Goal: Check status: Check status

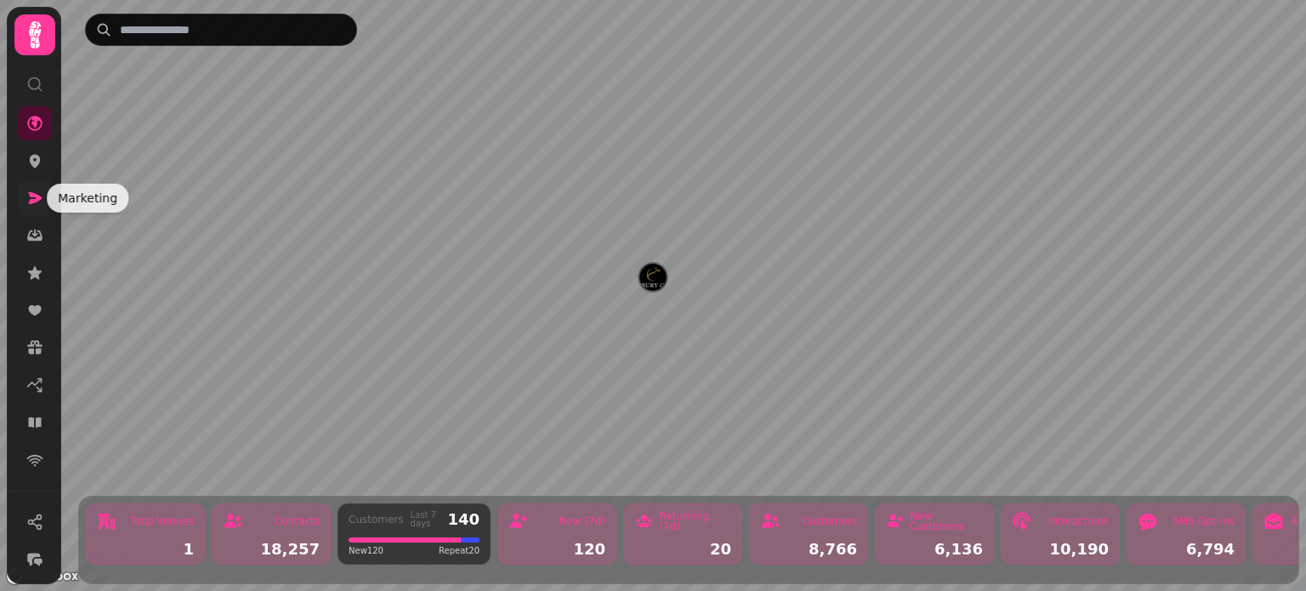
click at [40, 196] on icon at bounding box center [36, 198] width 14 height 12
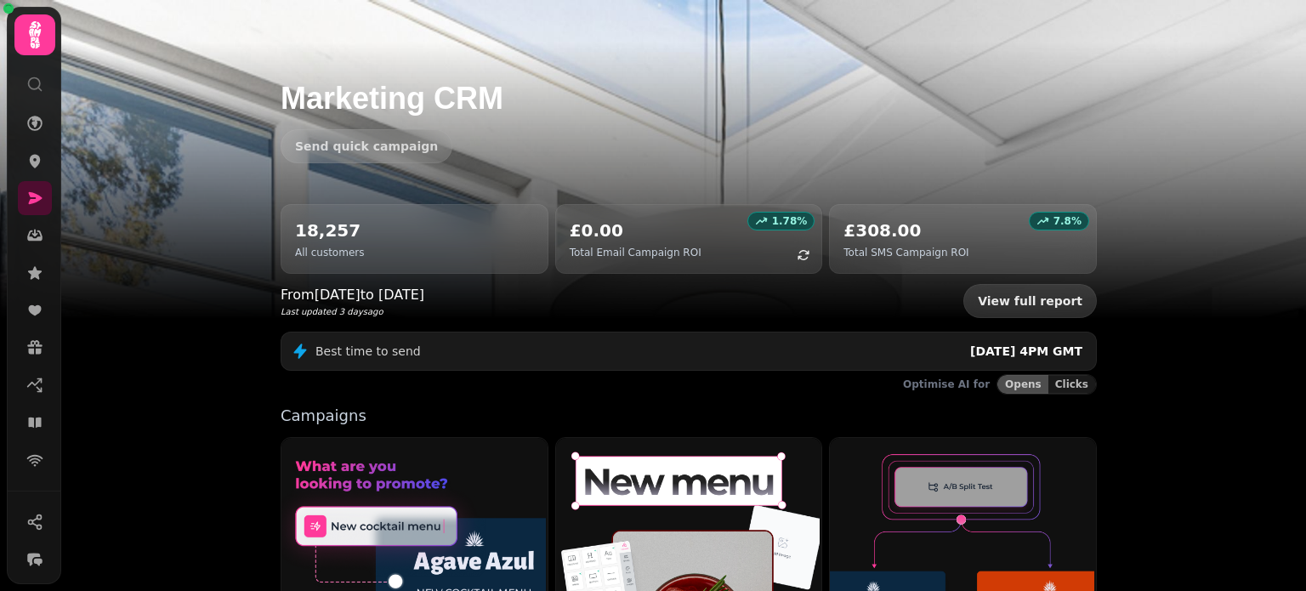
click at [1049, 301] on link "View full report" at bounding box center [1031, 301] width 134 height 34
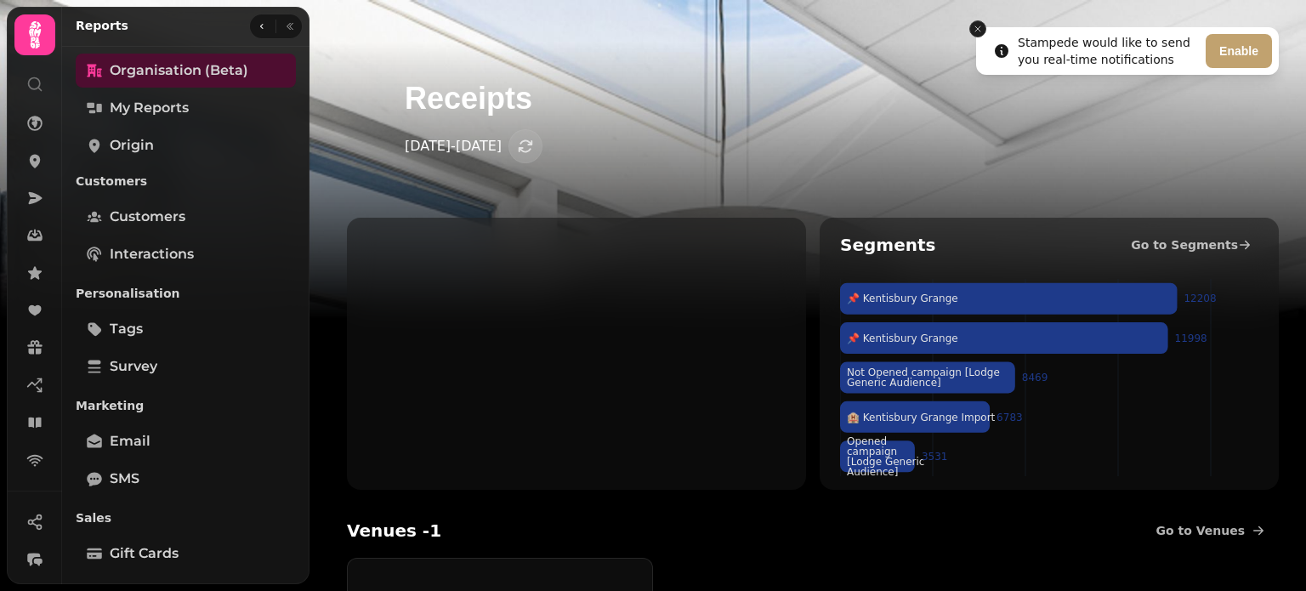
click at [976, 26] on icon "Close toast" at bounding box center [978, 29] width 10 height 10
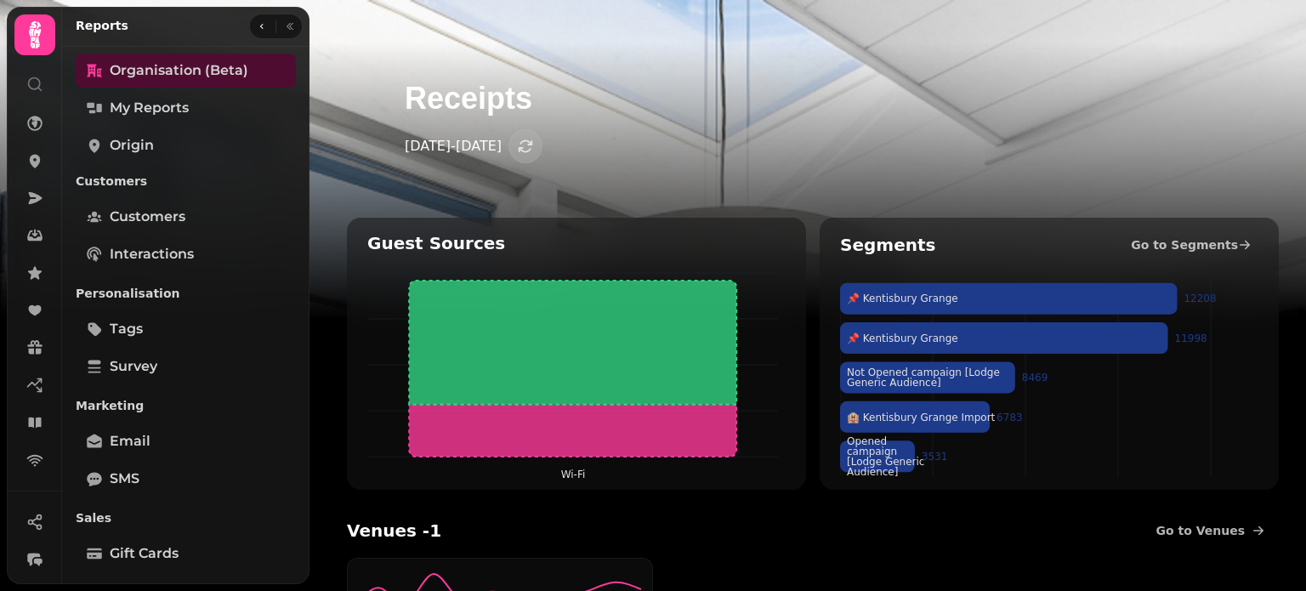
click at [464, 147] on p "[DATE] - [DATE]" at bounding box center [453, 146] width 97 height 20
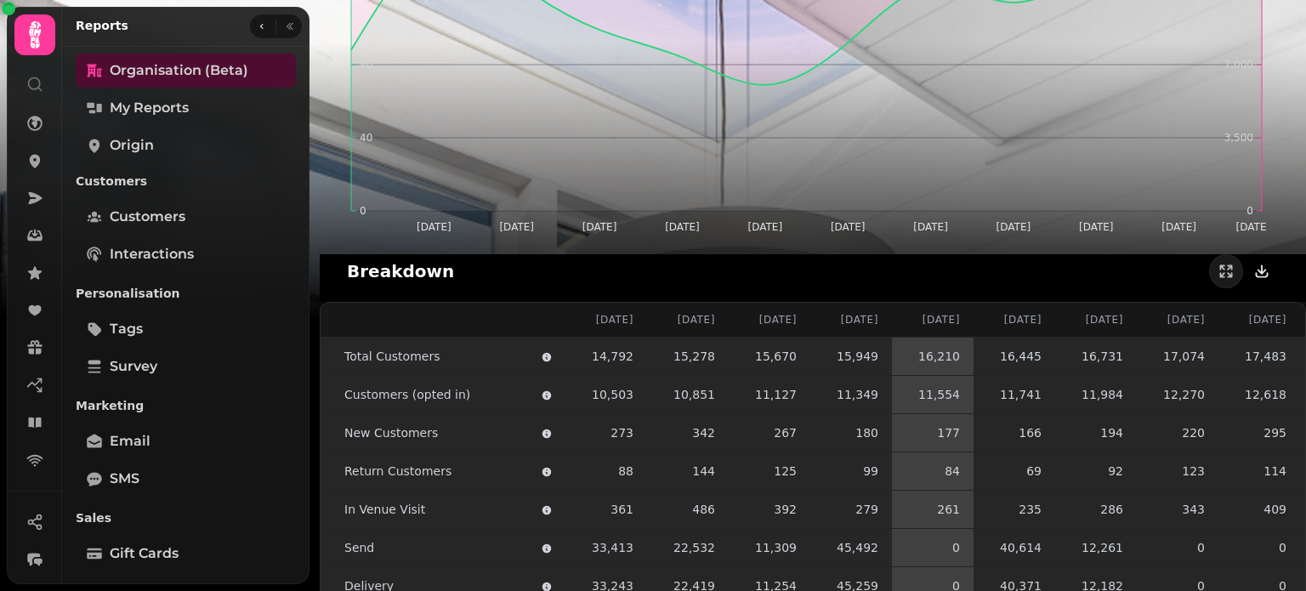
scroll to position [1660, 0]
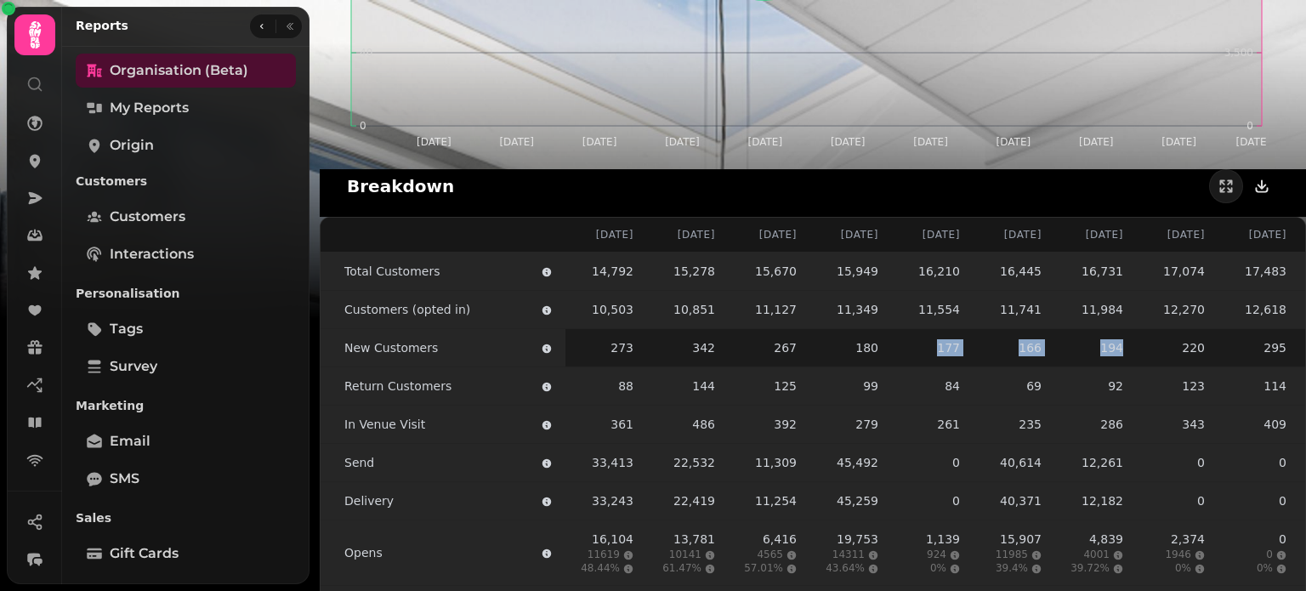
drag, startPoint x: 1180, startPoint y: 345, endPoint x: 940, endPoint y: 349, distance: 239.9
click at [940, 349] on tr "New Customers 273 342 267 180 177 166 194 220 295 342 286 322" at bounding box center [933, 348] width 1225 height 38
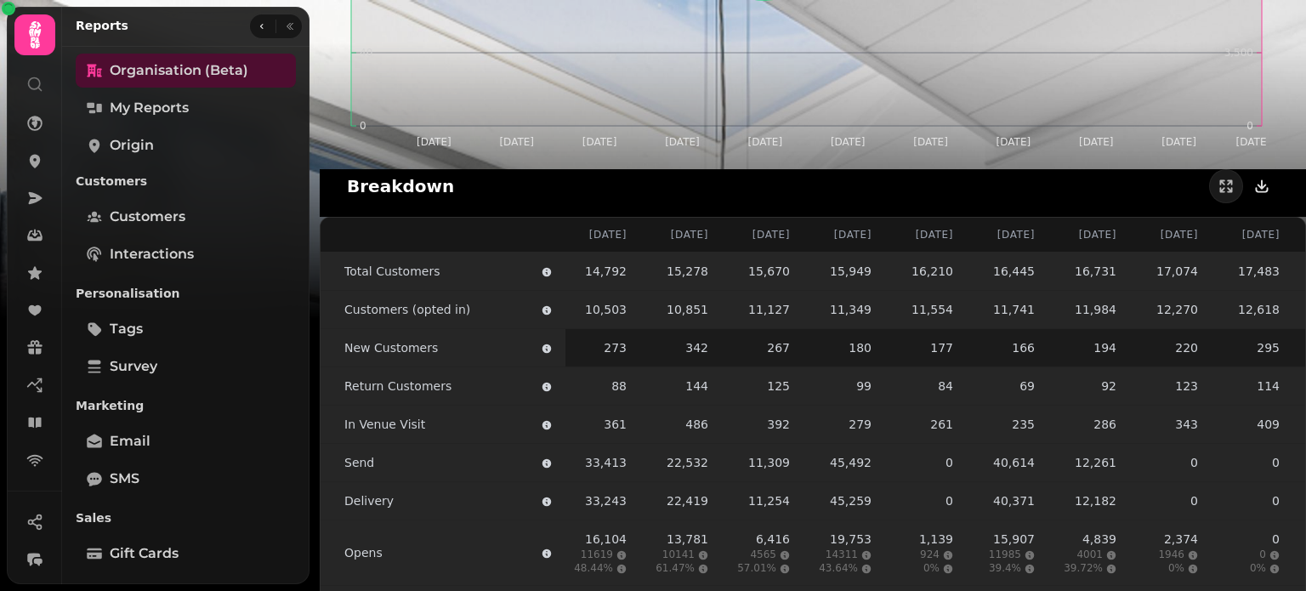
click at [1089, 181] on div "Breakdown" at bounding box center [813, 186] width 932 height 34
click at [155, 111] on span "My Reports" at bounding box center [149, 108] width 79 height 20
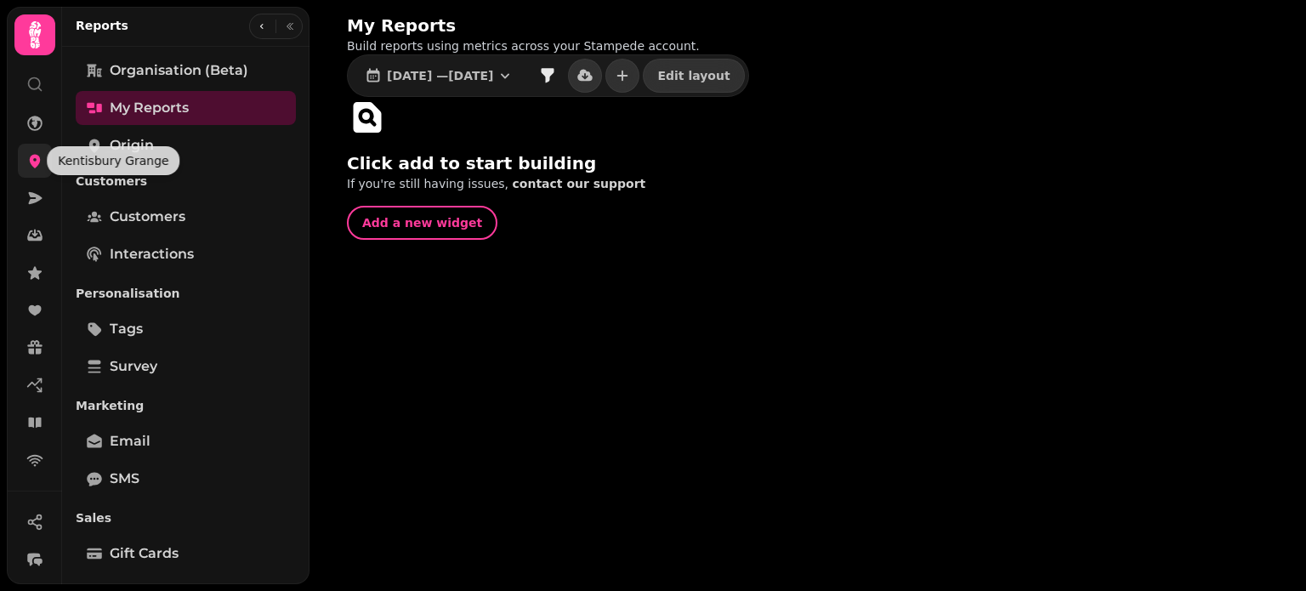
click at [38, 166] on icon at bounding box center [34, 160] width 17 height 17
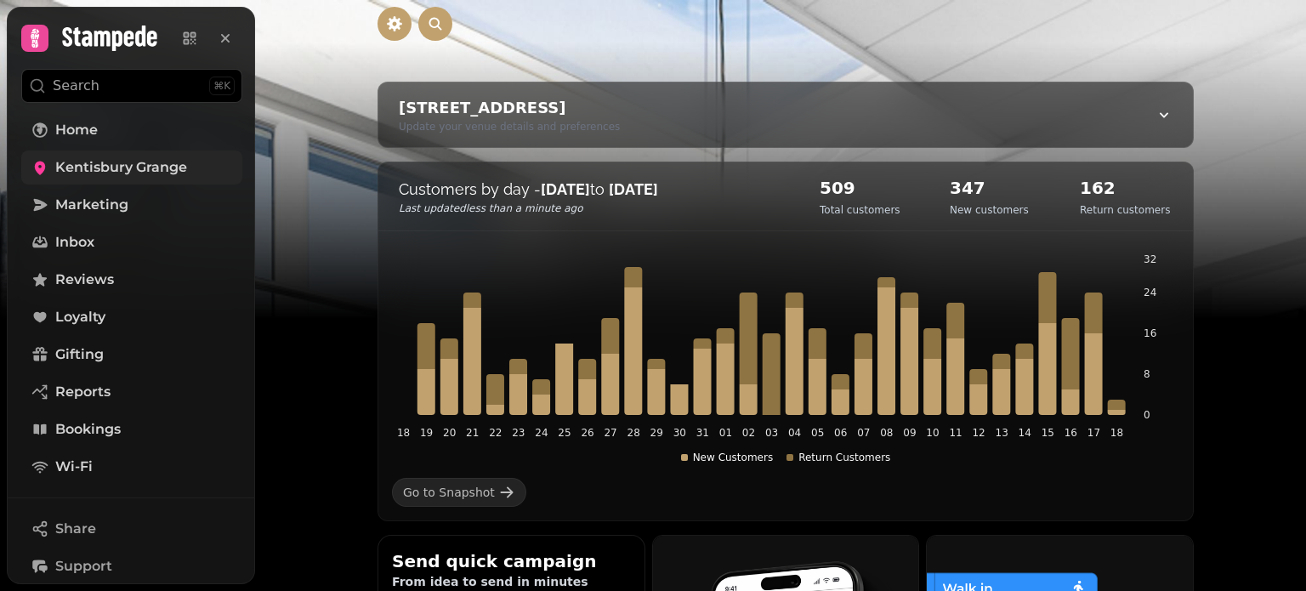
scroll to position [85, 0]
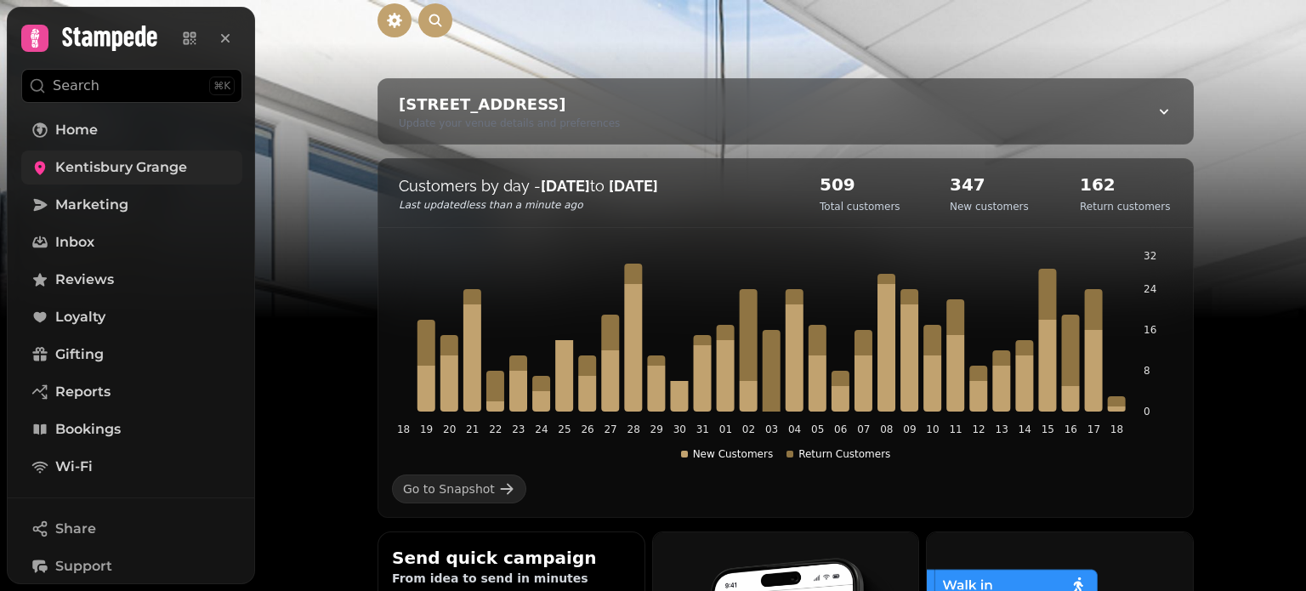
click at [1146, 110] on div "Kentisbury, [STREET_ADDRESS] Update your venue details and preferences" at bounding box center [785, 111] width 815 height 65
select select "**********"
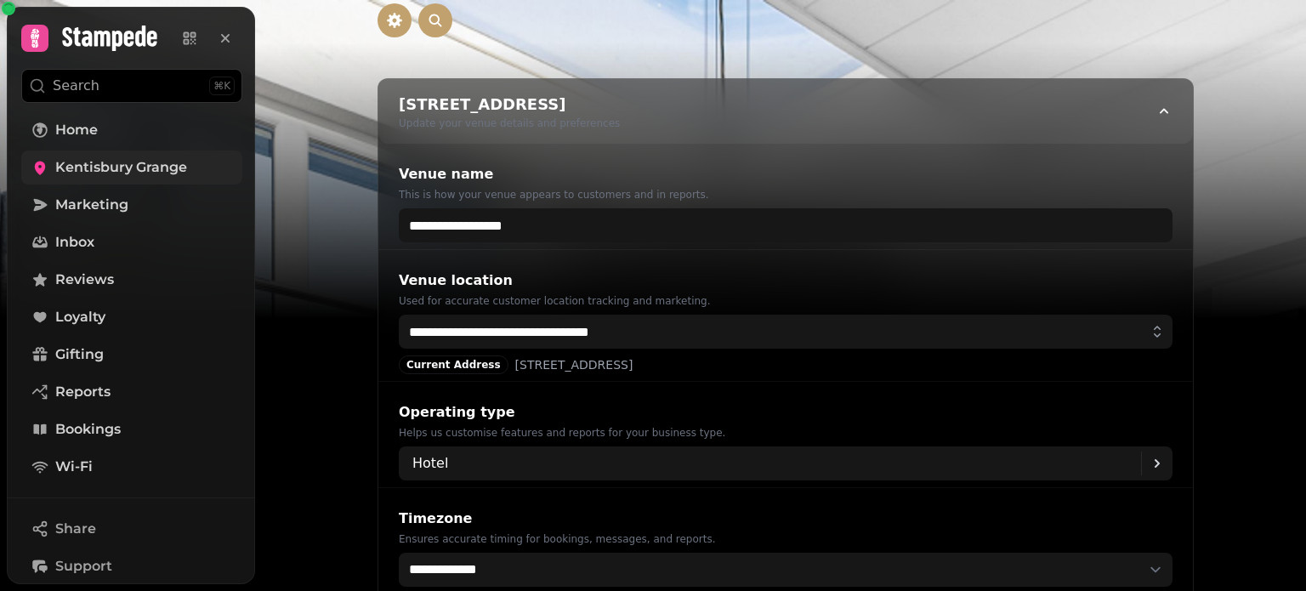
click at [1146, 110] on div "Kentisbury, [STREET_ADDRESS] Update your venue details and preferences" at bounding box center [785, 111] width 815 height 65
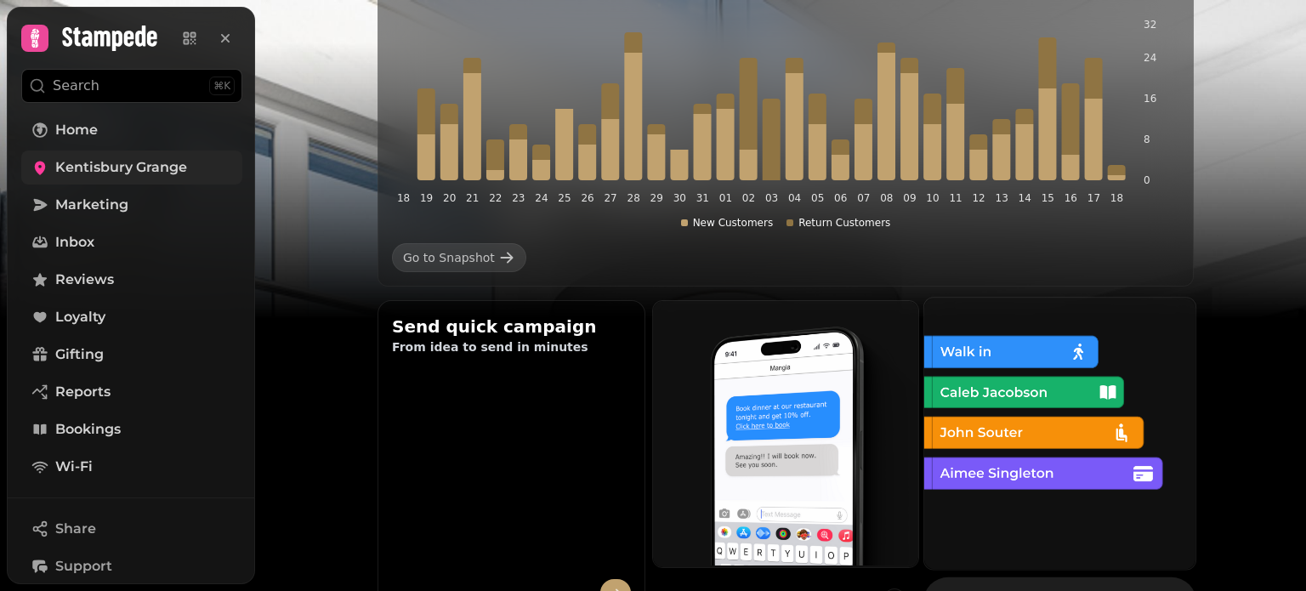
scroll to position [313, 0]
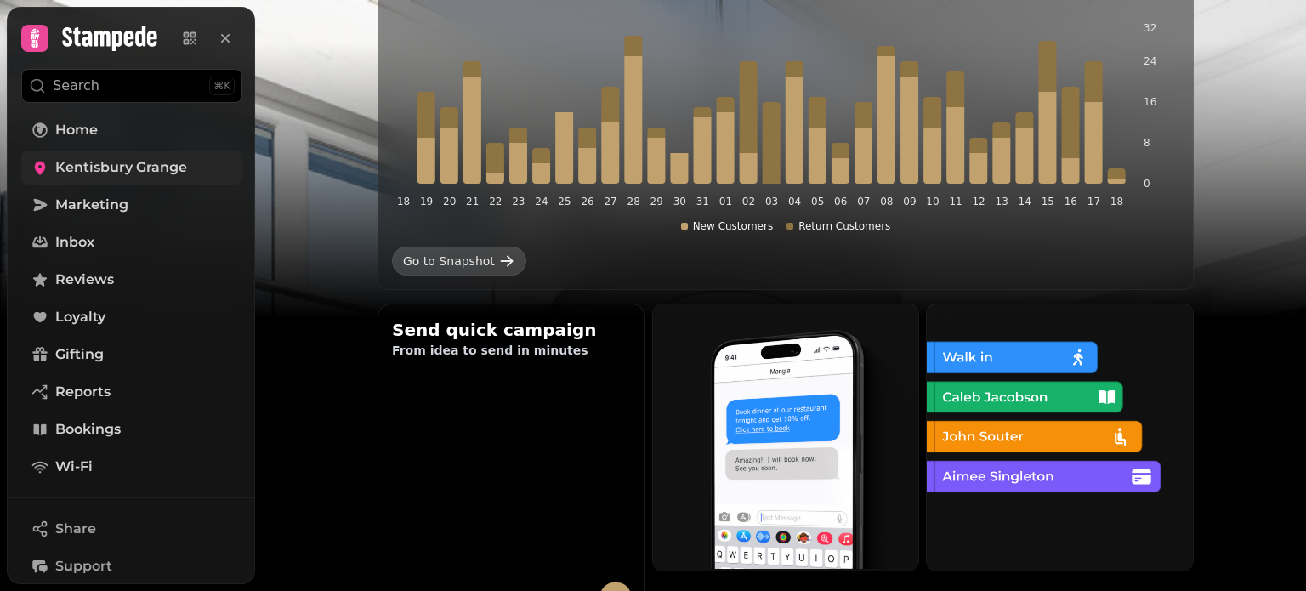
click at [469, 267] on div "Go to Snapshot" at bounding box center [449, 261] width 92 height 17
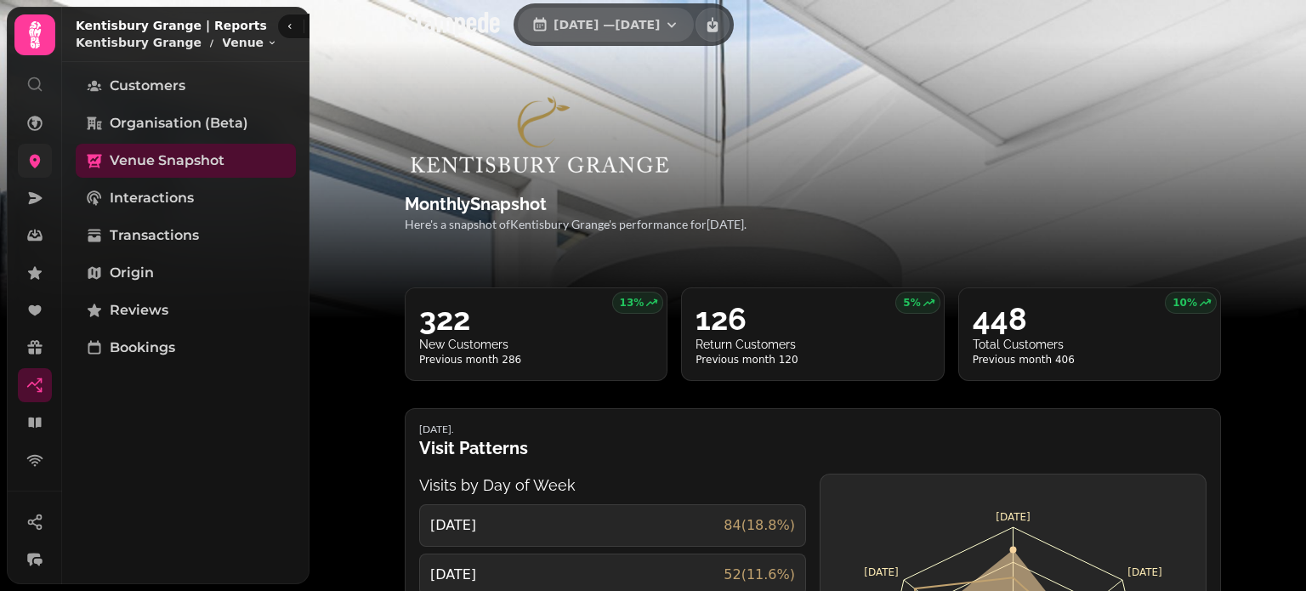
click at [660, 20] on span "[DATE] — [DATE]" at bounding box center [607, 25] width 106 height 12
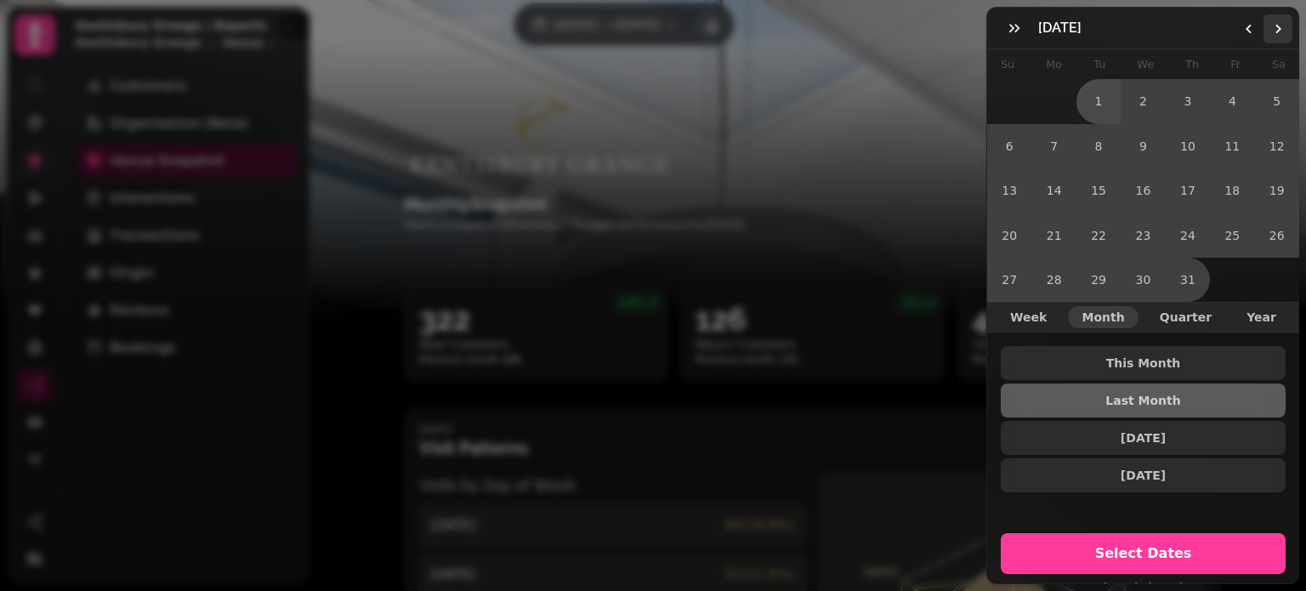
click at [1278, 32] on icon "Go to the Next Month" at bounding box center [1278, 29] width 14 height 14
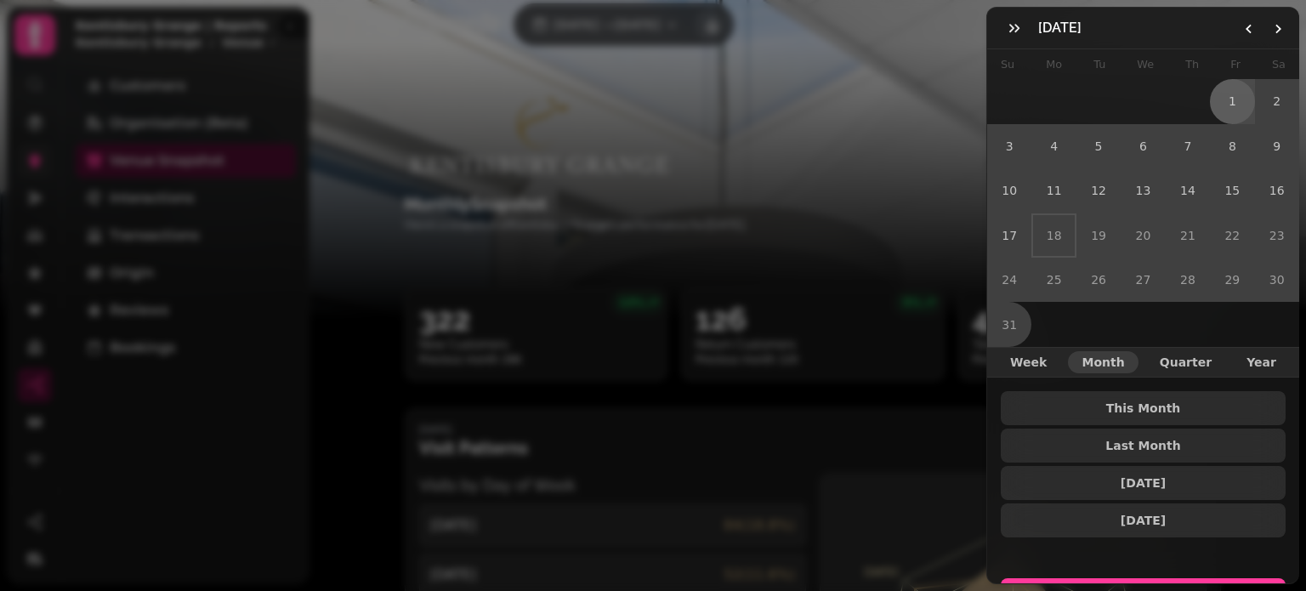
click at [1224, 99] on button "1" at bounding box center [1232, 101] width 44 height 44
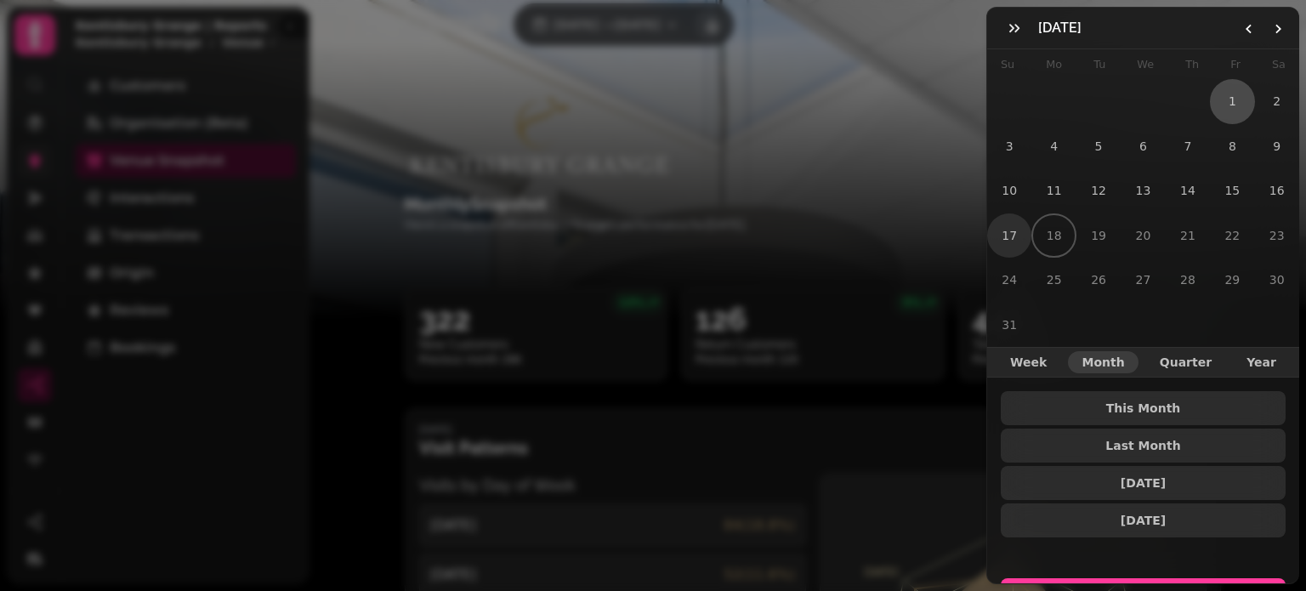
click at [1010, 228] on button "17" at bounding box center [1009, 235] width 44 height 44
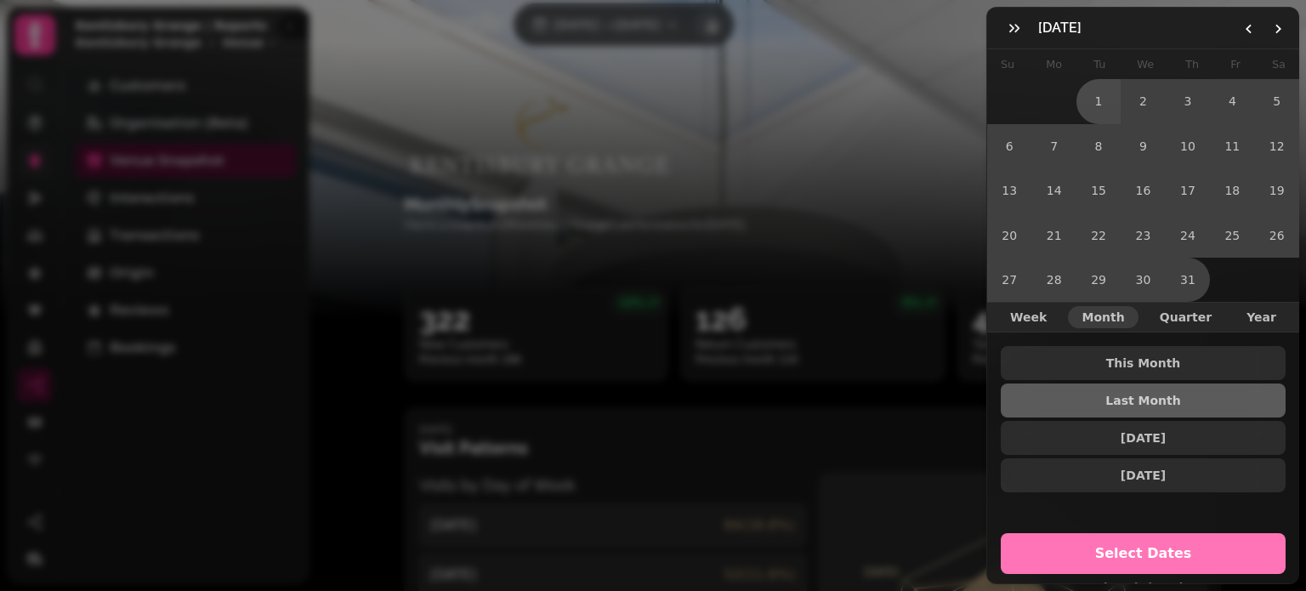
click at [1106, 547] on span "Select Dates" at bounding box center [1143, 554] width 244 height 14
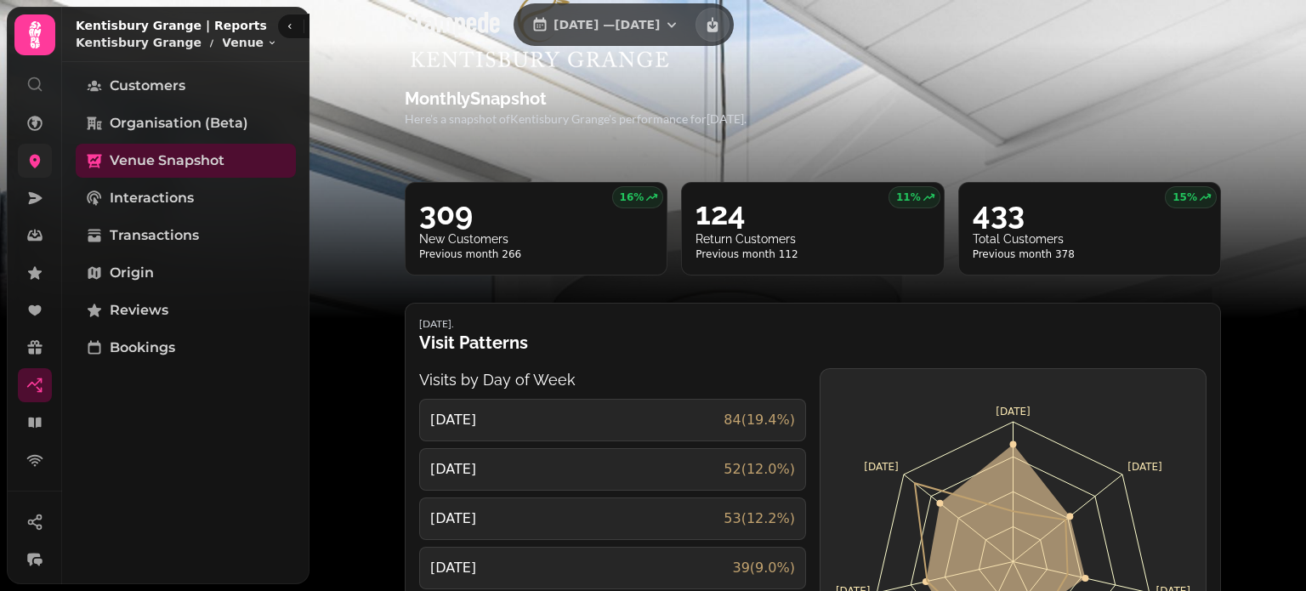
scroll to position [105, 0]
click at [658, 19] on span "[DATE] — [DATE]" at bounding box center [607, 25] width 106 height 12
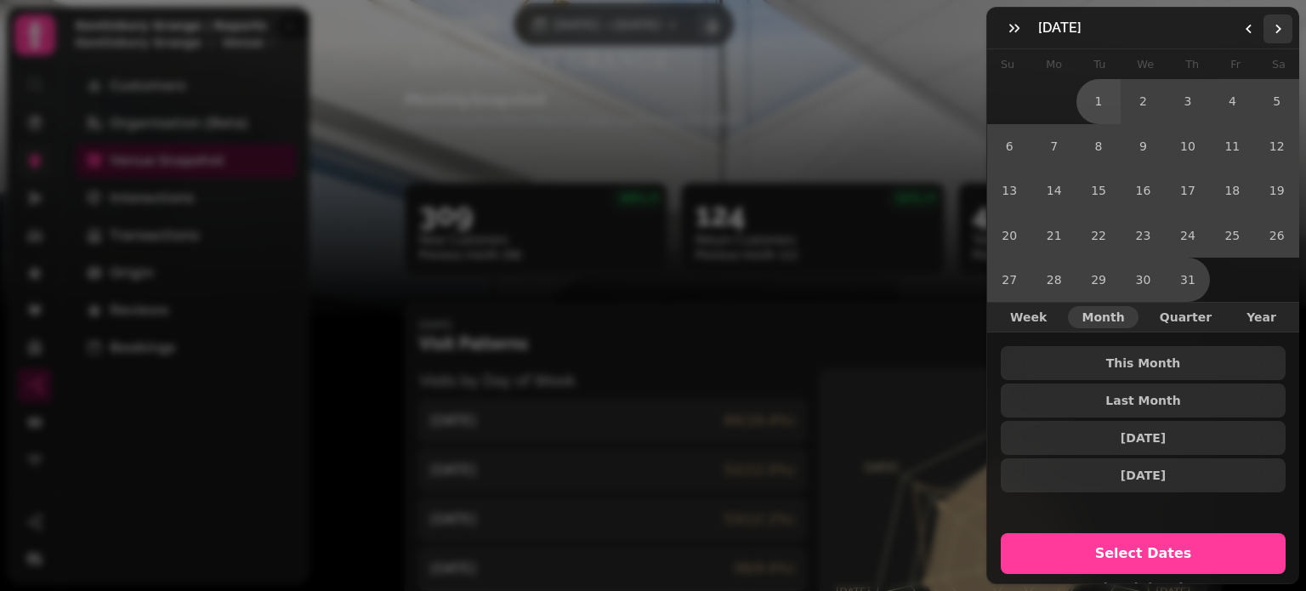
click at [1277, 22] on icon "Go to the Next Month" at bounding box center [1278, 29] width 14 height 14
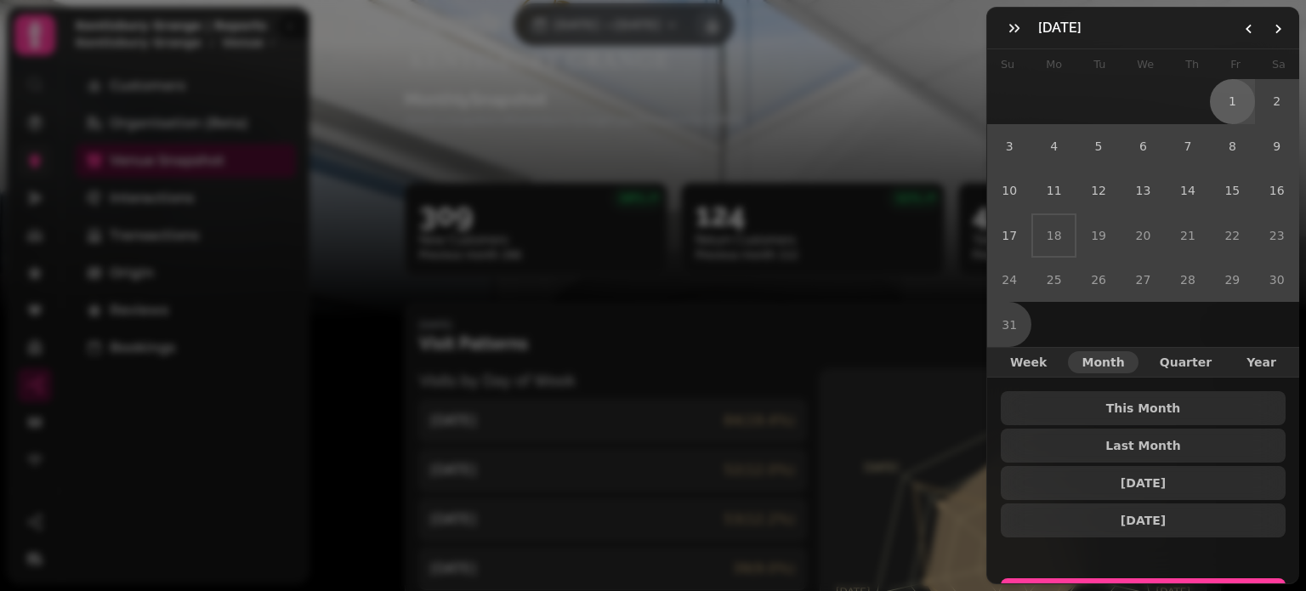
click at [1221, 94] on button "1" at bounding box center [1232, 101] width 44 height 44
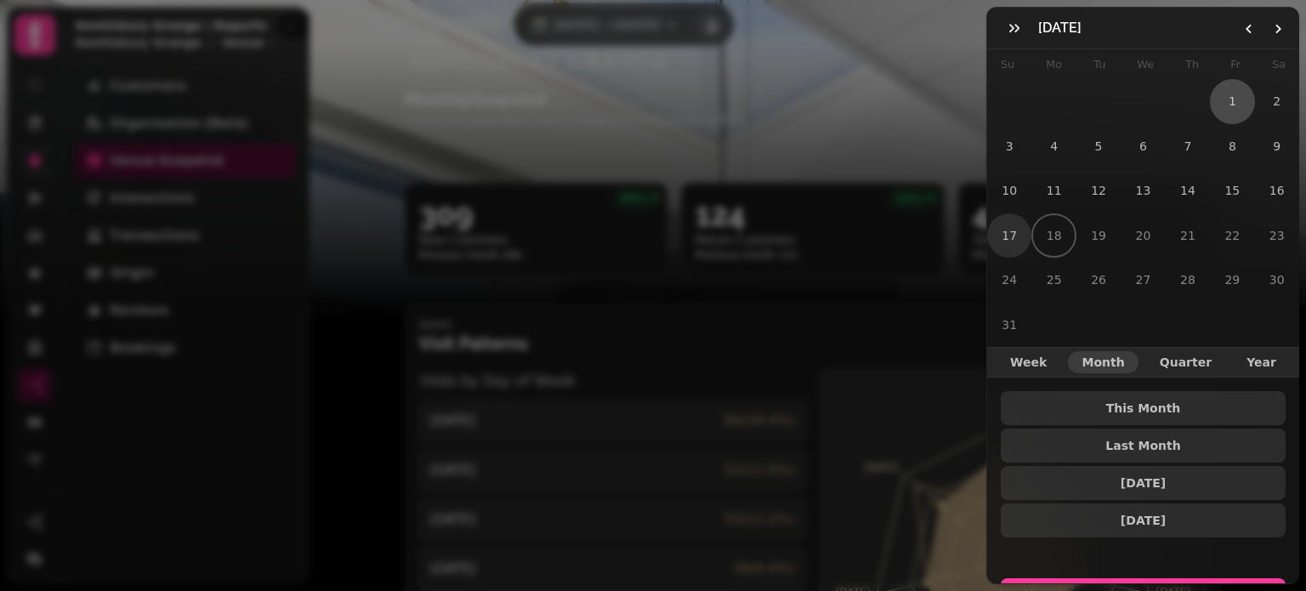
click at [1010, 227] on button "17" at bounding box center [1009, 235] width 44 height 44
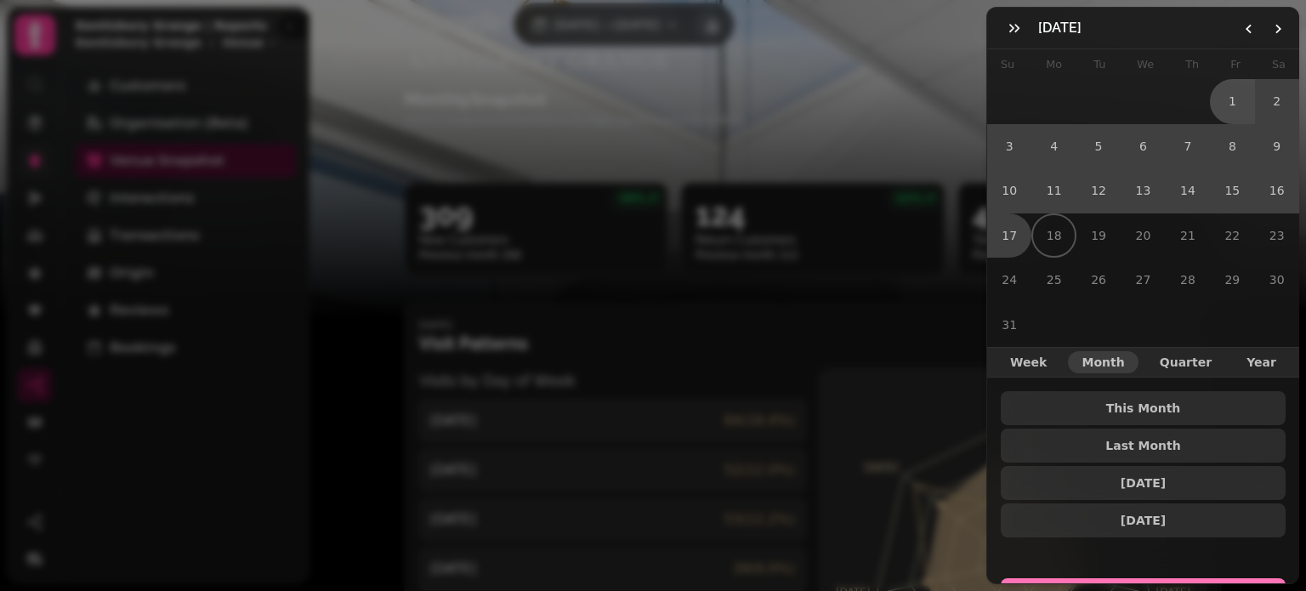
click at [1143, 578] on button "Select Dates" at bounding box center [1143, 598] width 285 height 41
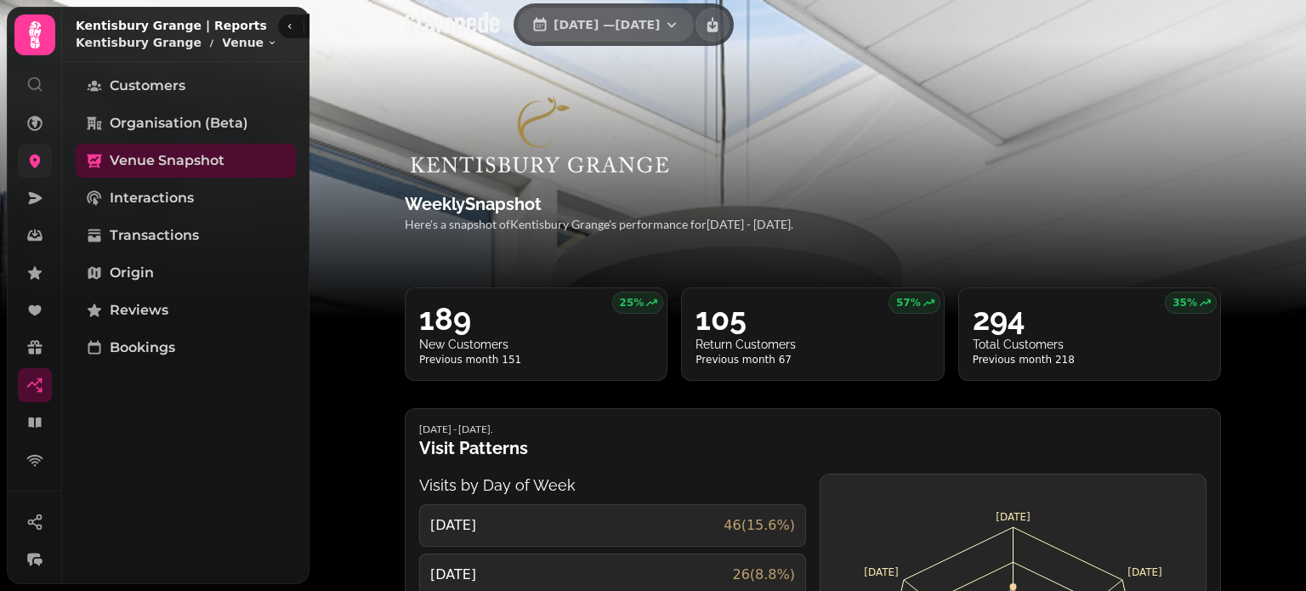
click at [651, 26] on span "[DATE] — [DATE]" at bounding box center [607, 25] width 106 height 12
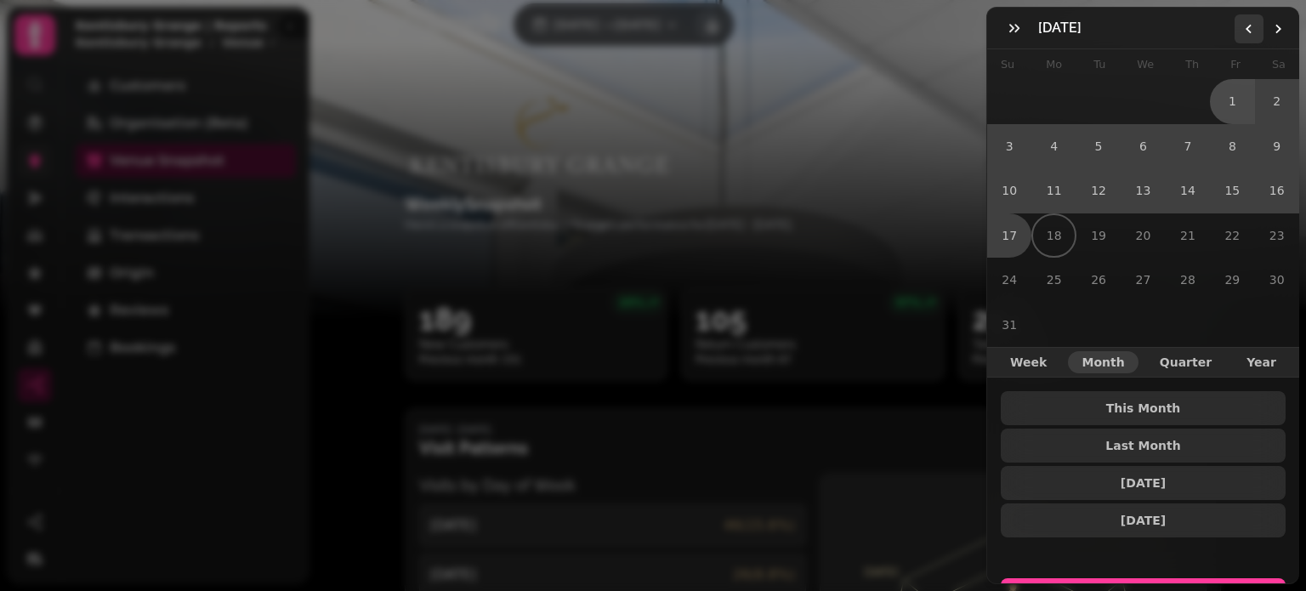
click at [1253, 30] on icon "Go to the Previous Month" at bounding box center [1250, 29] width 14 height 14
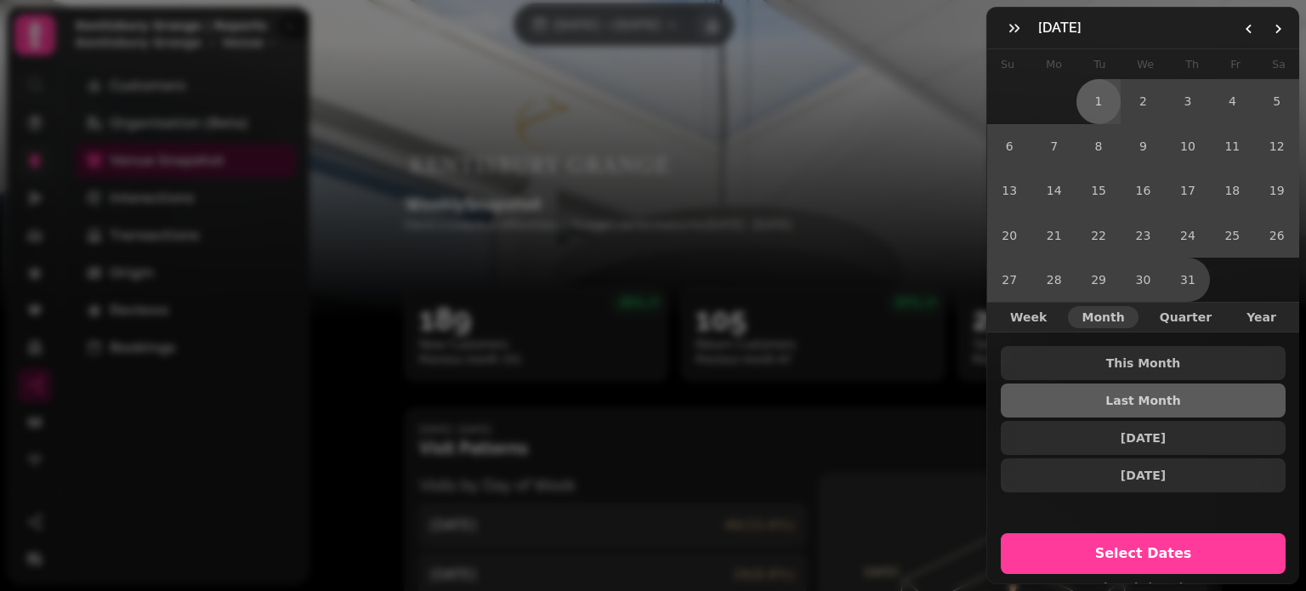
click at [1094, 94] on button "1" at bounding box center [1099, 101] width 44 height 44
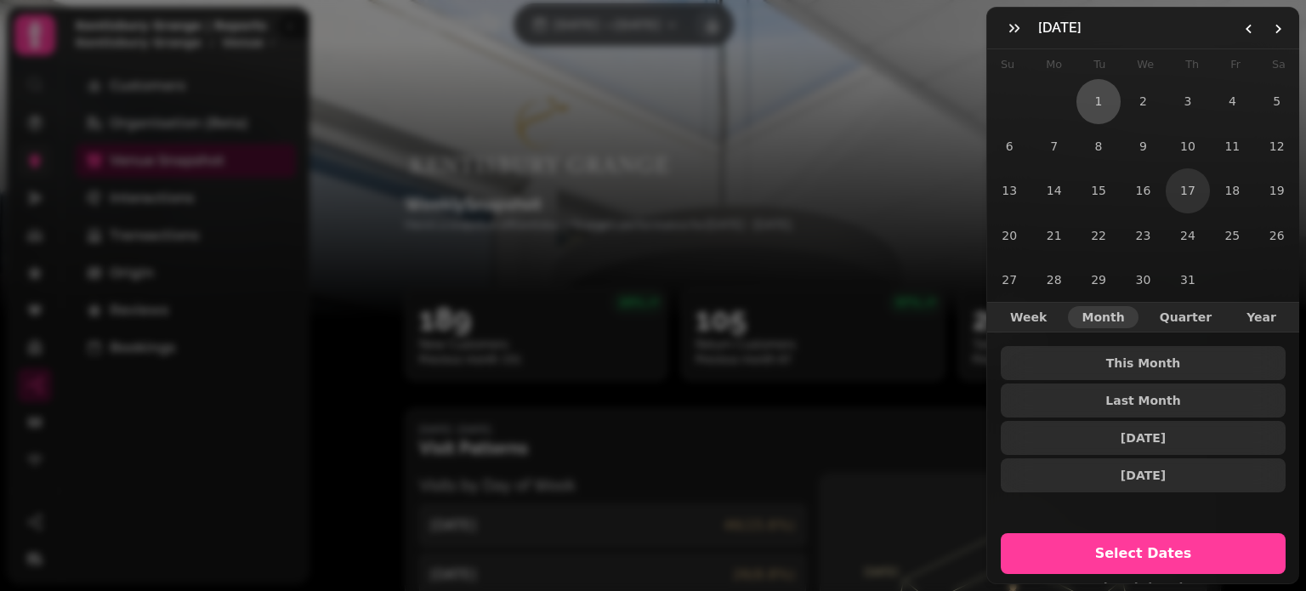
click at [1181, 180] on button "17" at bounding box center [1188, 190] width 44 height 44
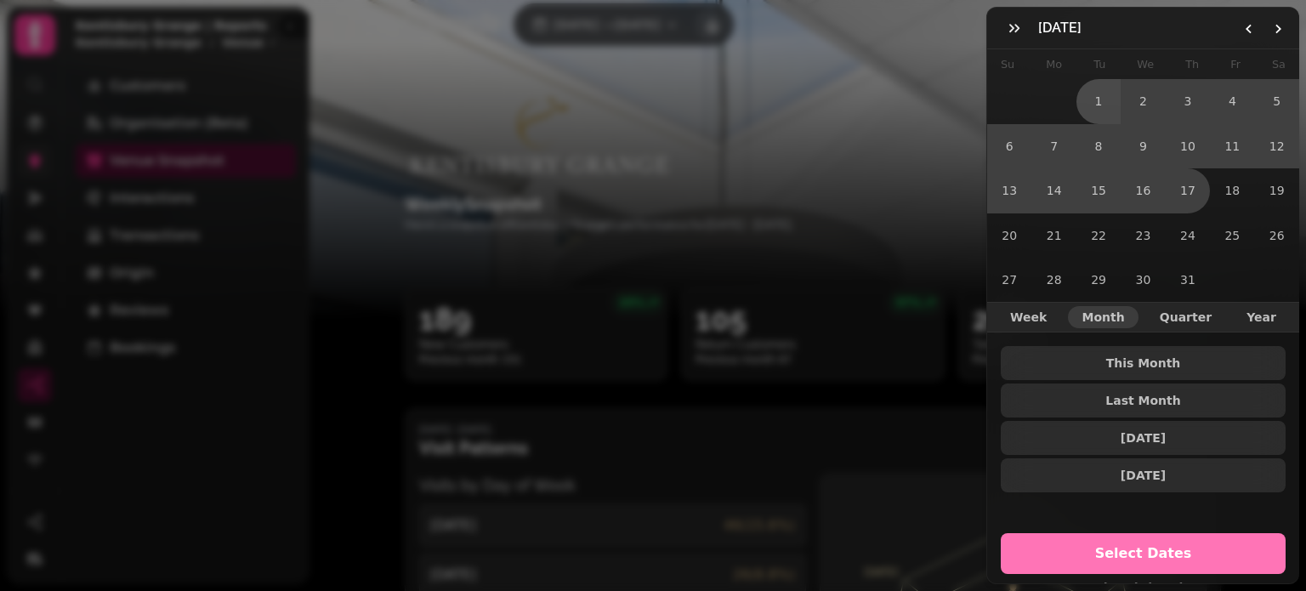
click at [1144, 547] on span "Select Dates" at bounding box center [1143, 554] width 244 height 14
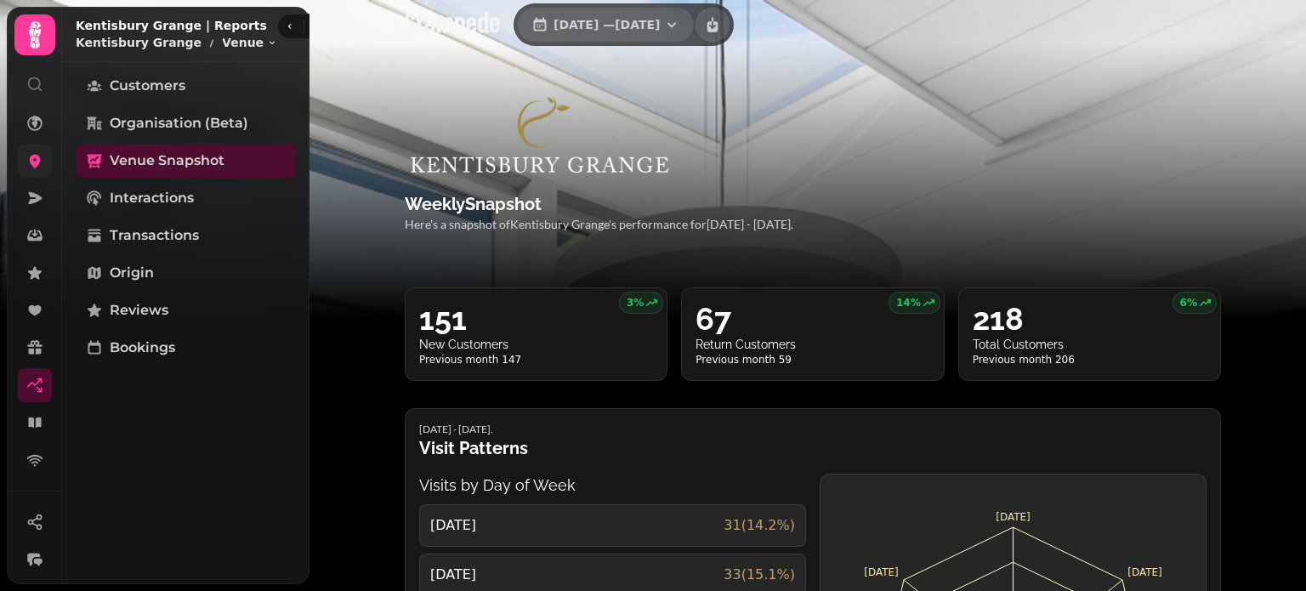
click at [660, 19] on span "[DATE] — [DATE]" at bounding box center [607, 25] width 106 height 12
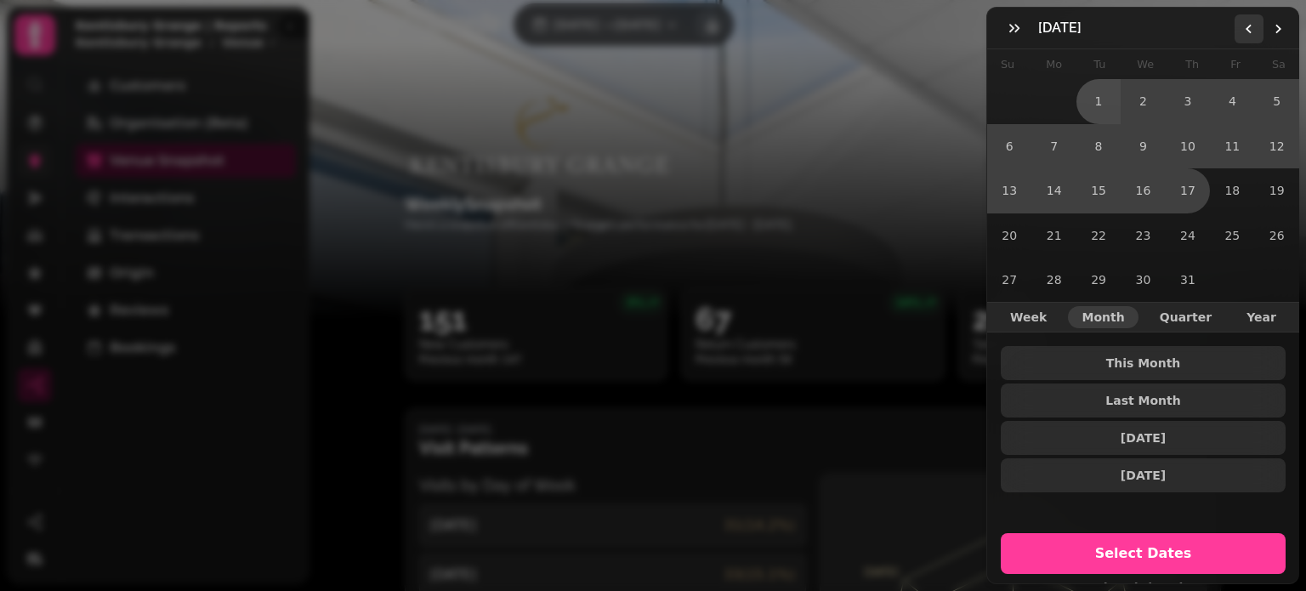
click at [1253, 22] on icon "Go to the Previous Month" at bounding box center [1250, 29] width 14 height 14
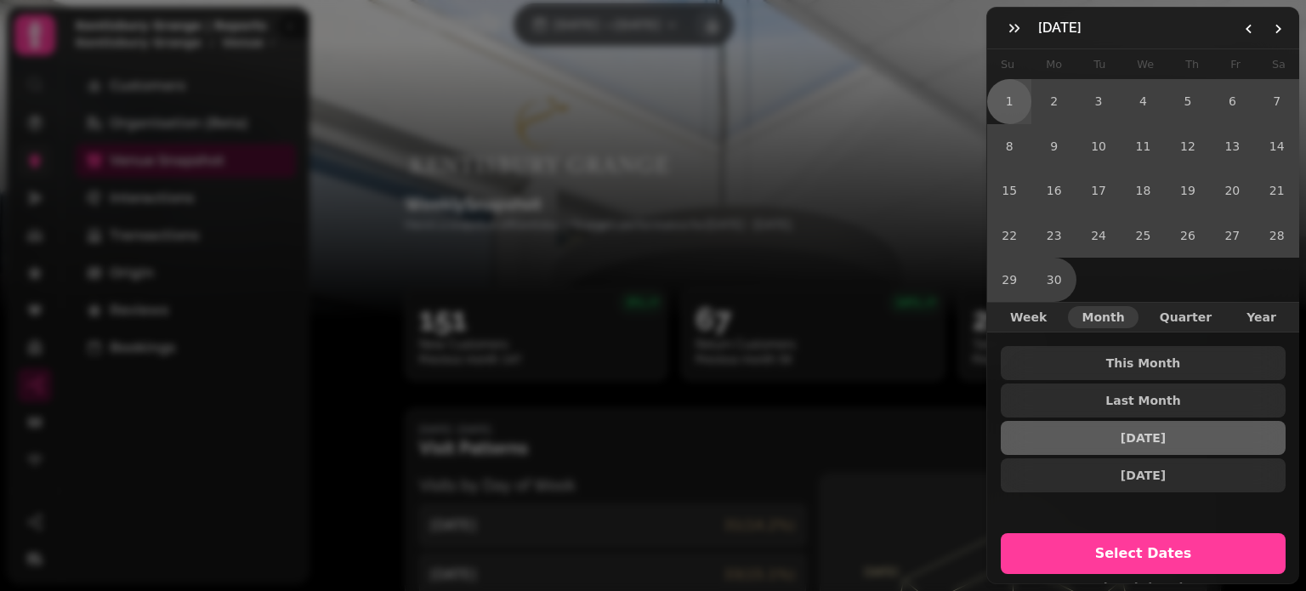
click at [1011, 97] on button "1" at bounding box center [1009, 101] width 44 height 44
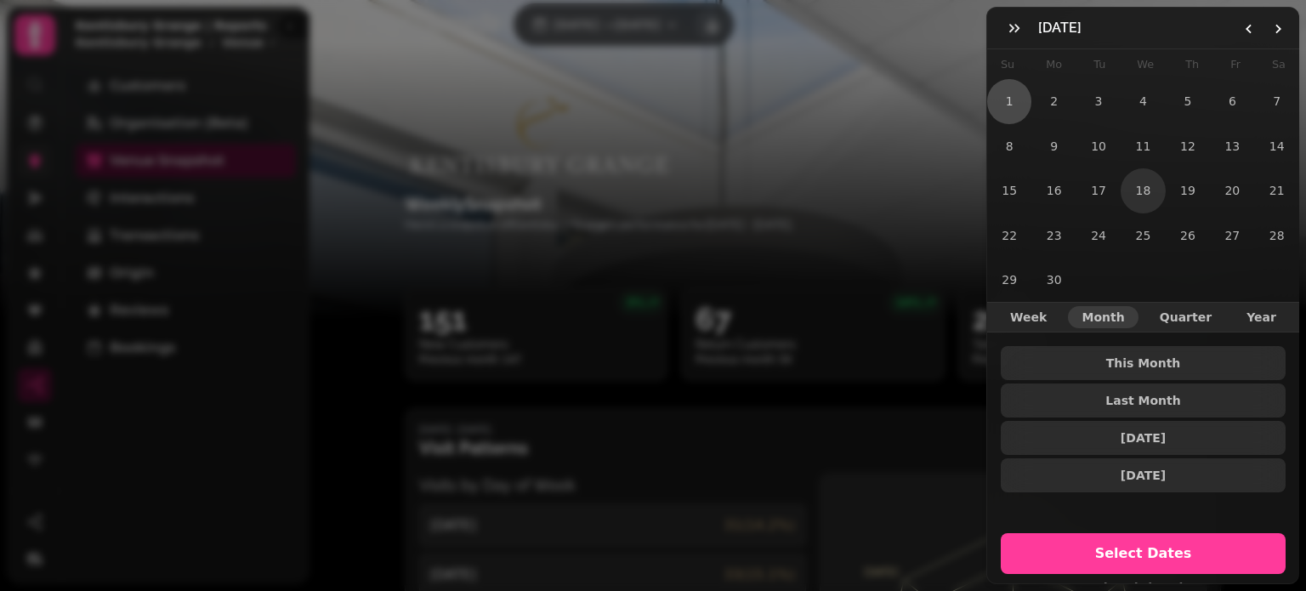
click at [1143, 187] on button "18" at bounding box center [1143, 190] width 44 height 44
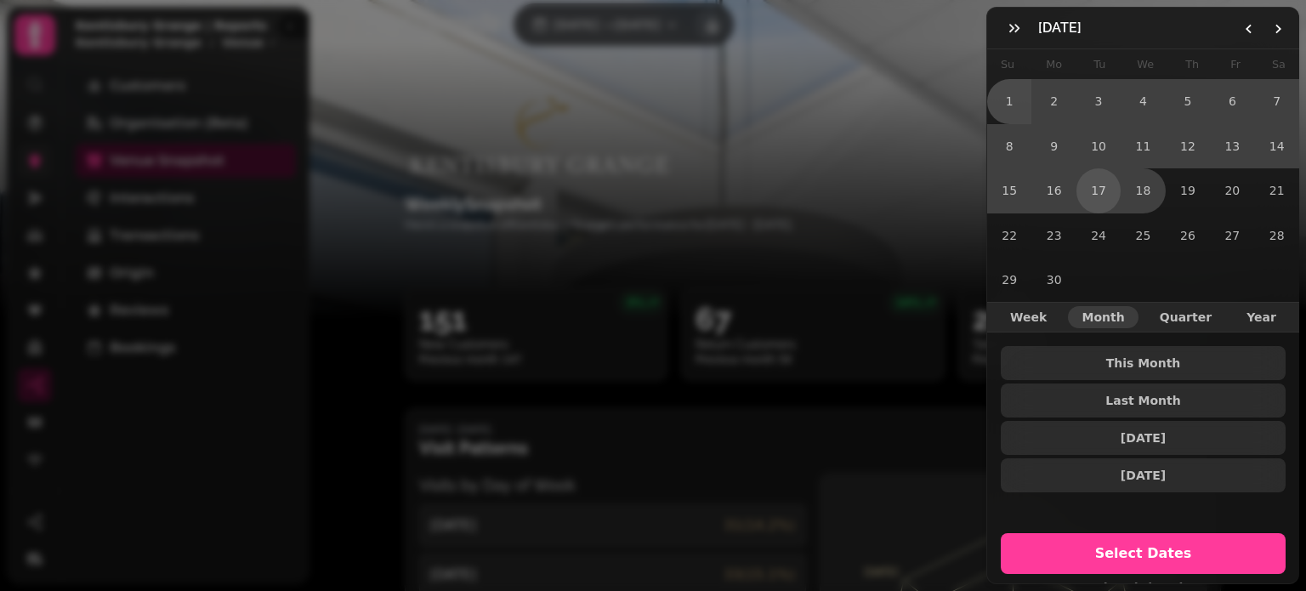
click at [1099, 179] on button "17" at bounding box center [1099, 190] width 44 height 44
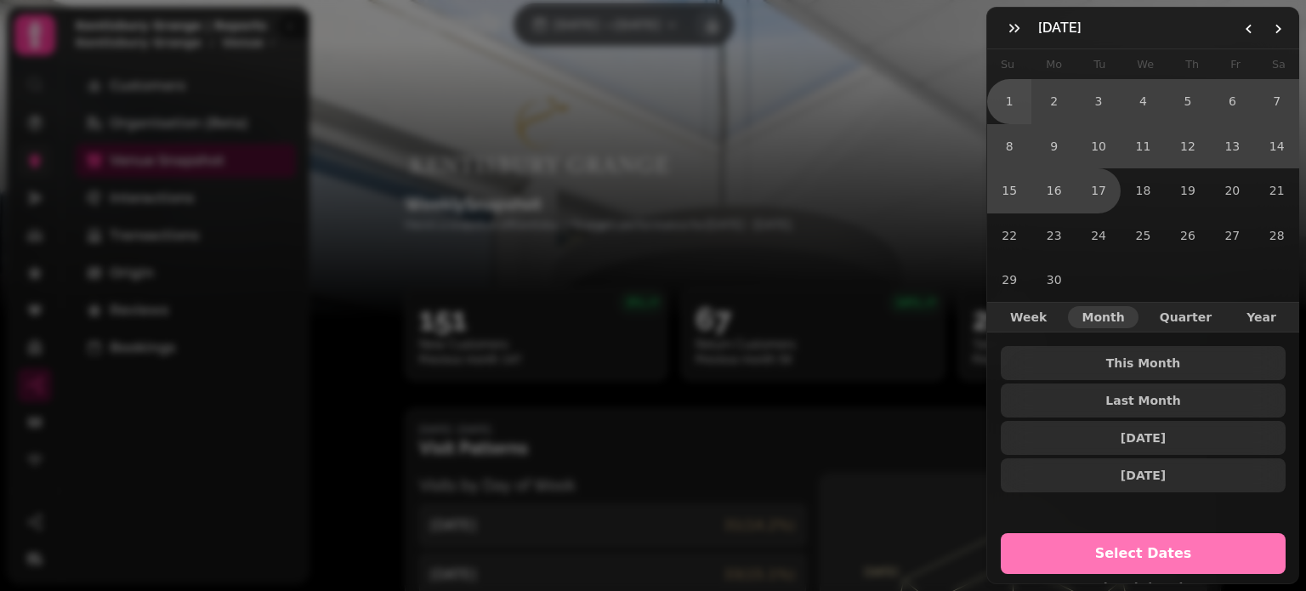
click at [1141, 547] on span "Select Dates" at bounding box center [1143, 554] width 244 height 14
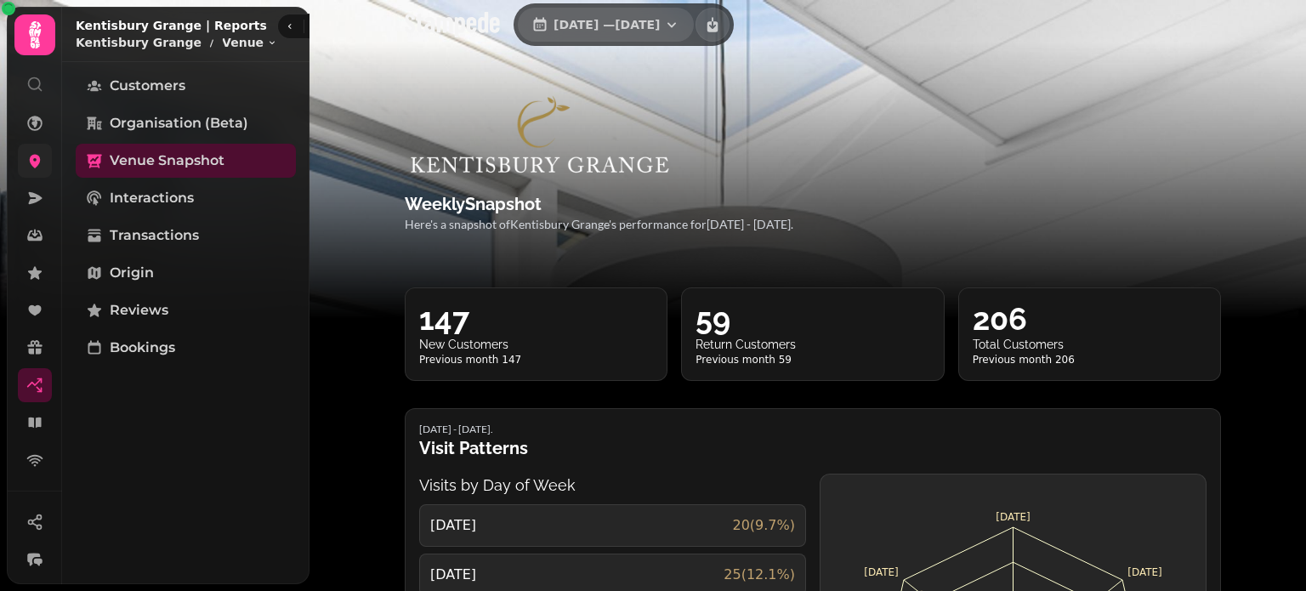
click at [660, 19] on span "[DATE] — [DATE]" at bounding box center [607, 25] width 106 height 12
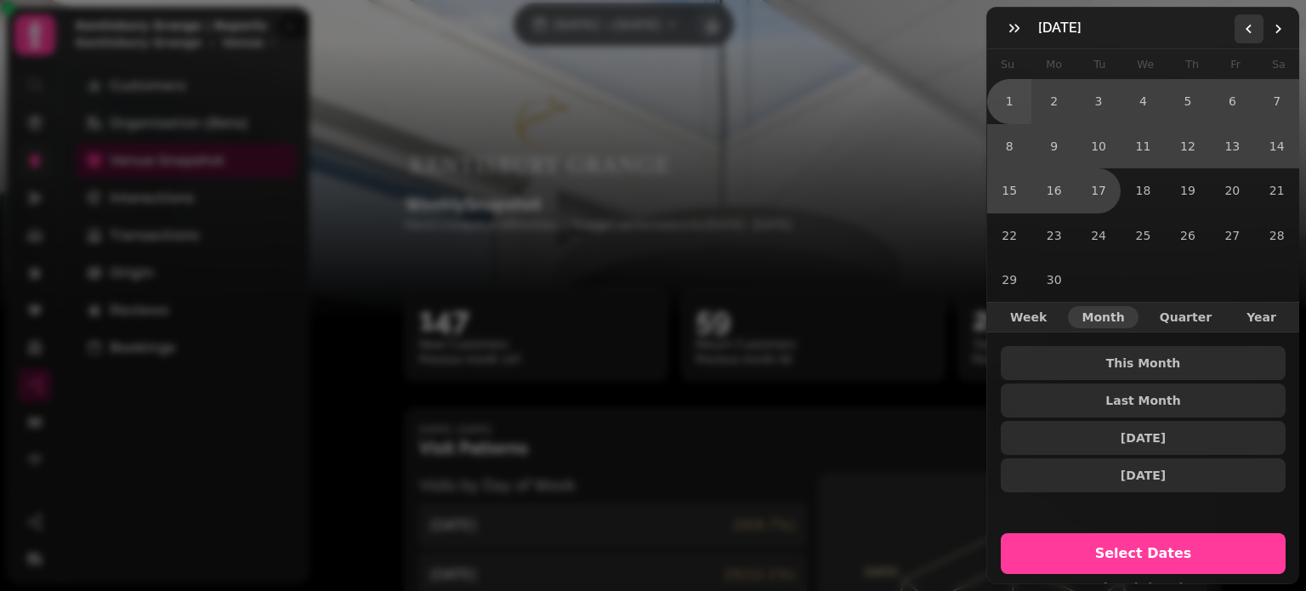
click at [1249, 28] on icon "Go to the Previous Month" at bounding box center [1250, 29] width 14 height 14
click at [1248, 30] on polygon "Go to the Previous Month" at bounding box center [1249, 29] width 6 height 9
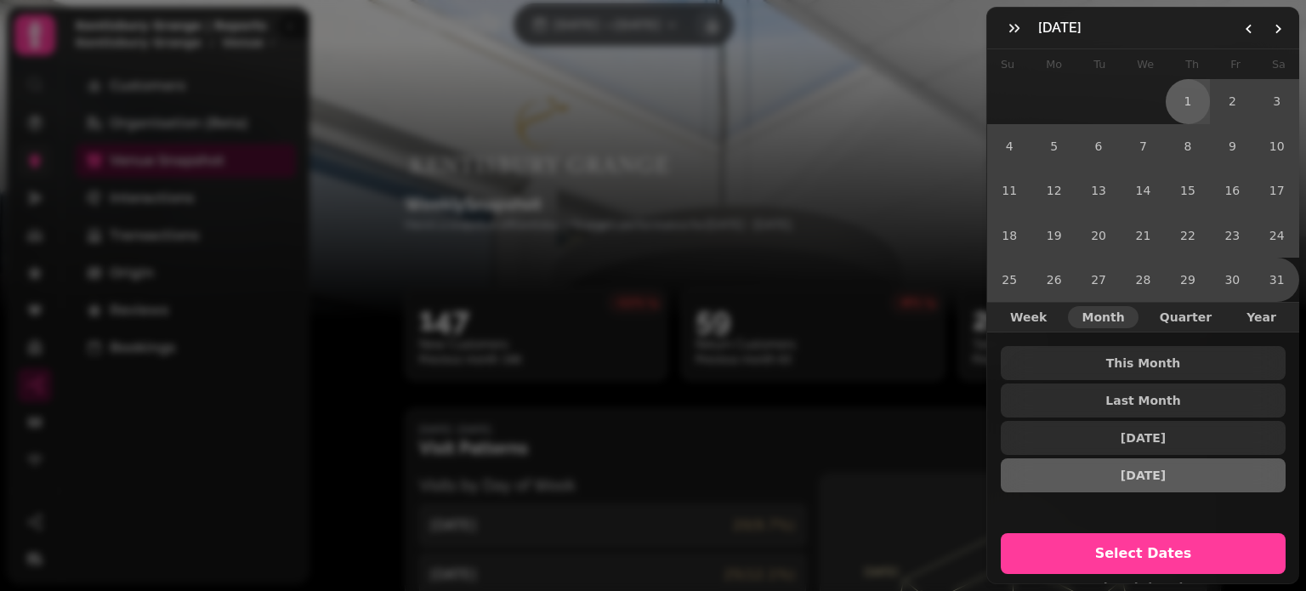
click at [1181, 106] on button "1" at bounding box center [1188, 101] width 44 height 44
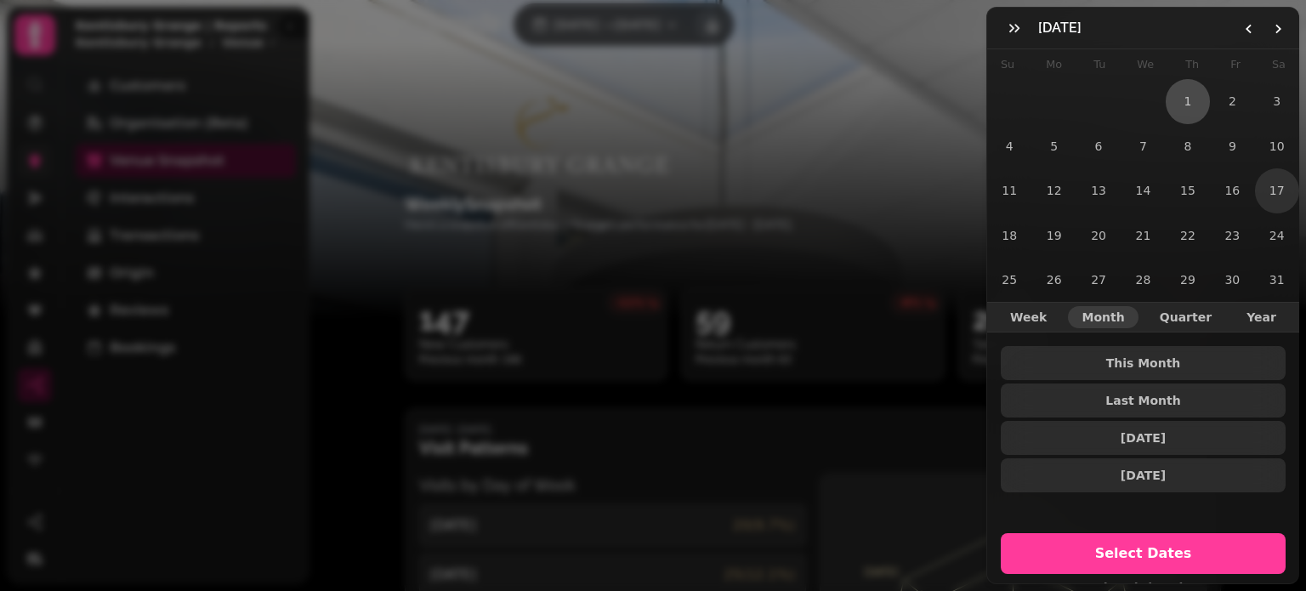
click at [1262, 189] on button "17" at bounding box center [1277, 190] width 44 height 44
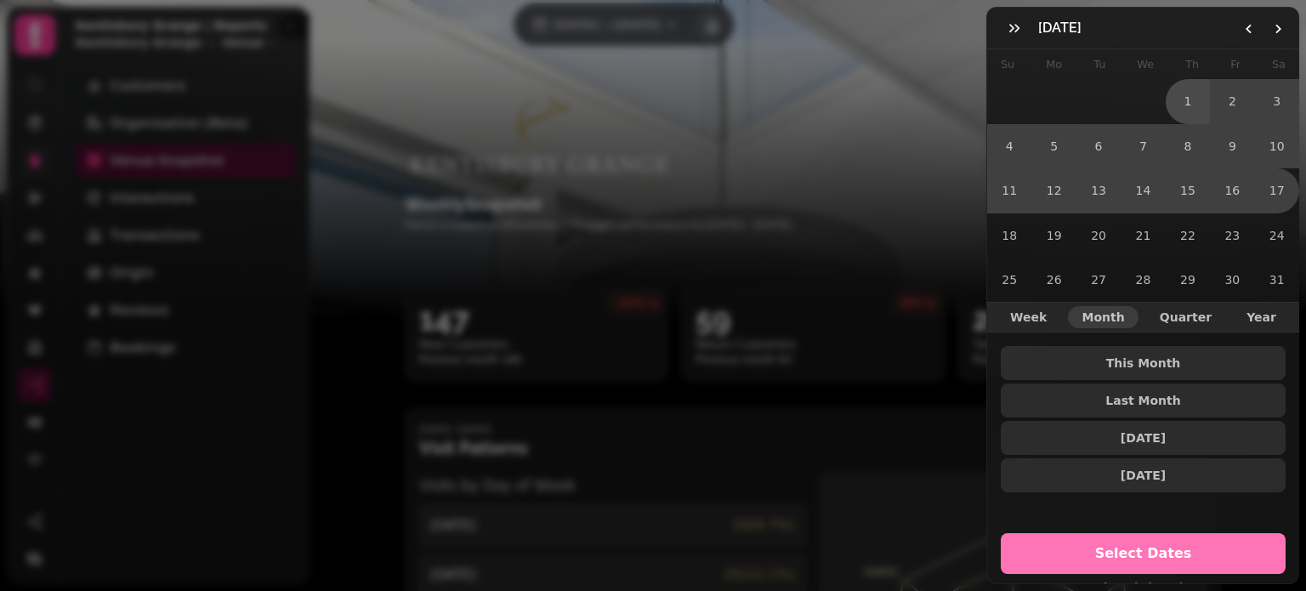
click at [1133, 548] on span "Select Dates" at bounding box center [1143, 554] width 244 height 14
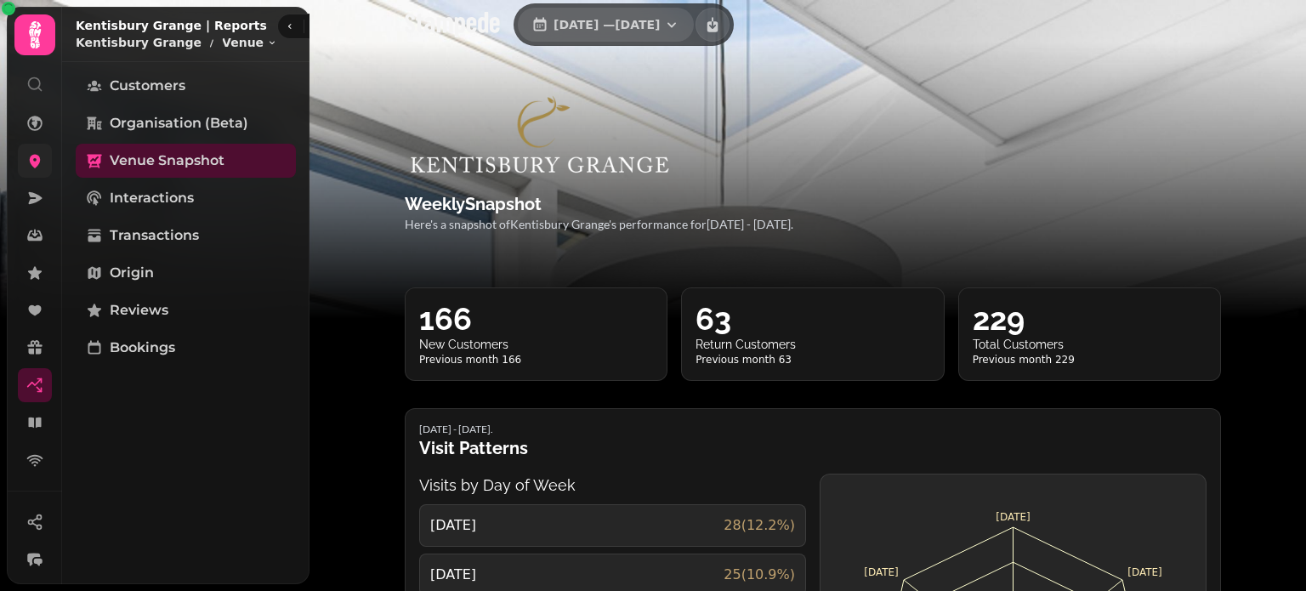
click at [633, 32] on button "[DATE] — [DATE]" at bounding box center [606, 25] width 176 height 34
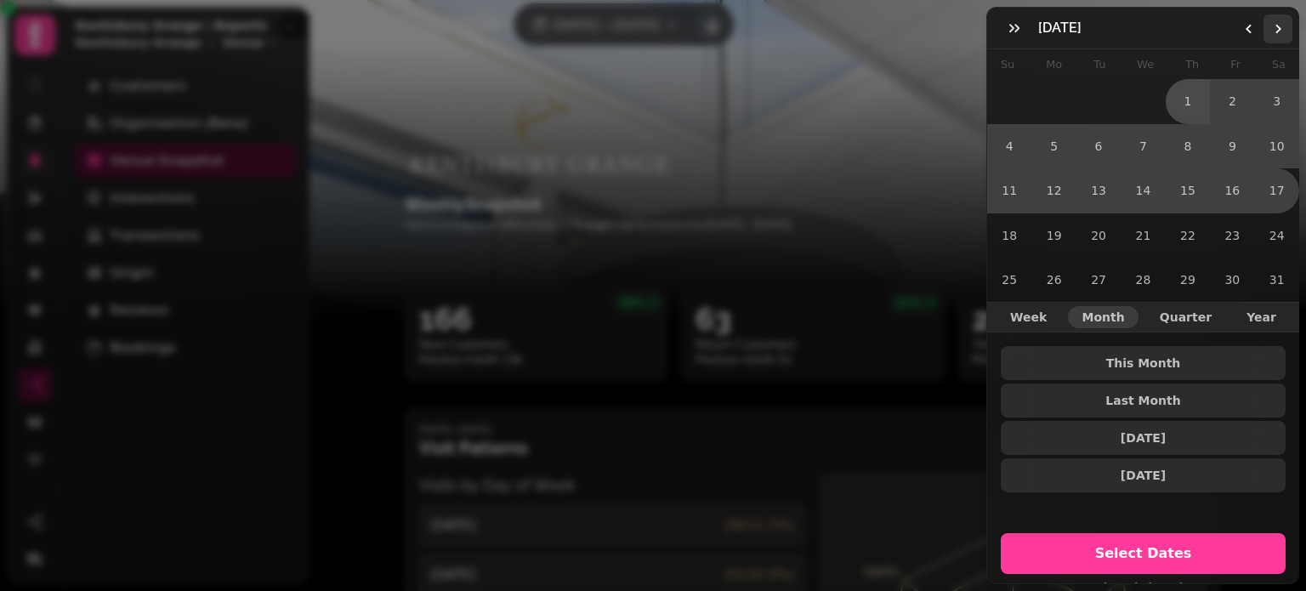
click at [1276, 26] on icon "Go to the Next Month" at bounding box center [1278, 29] width 14 height 14
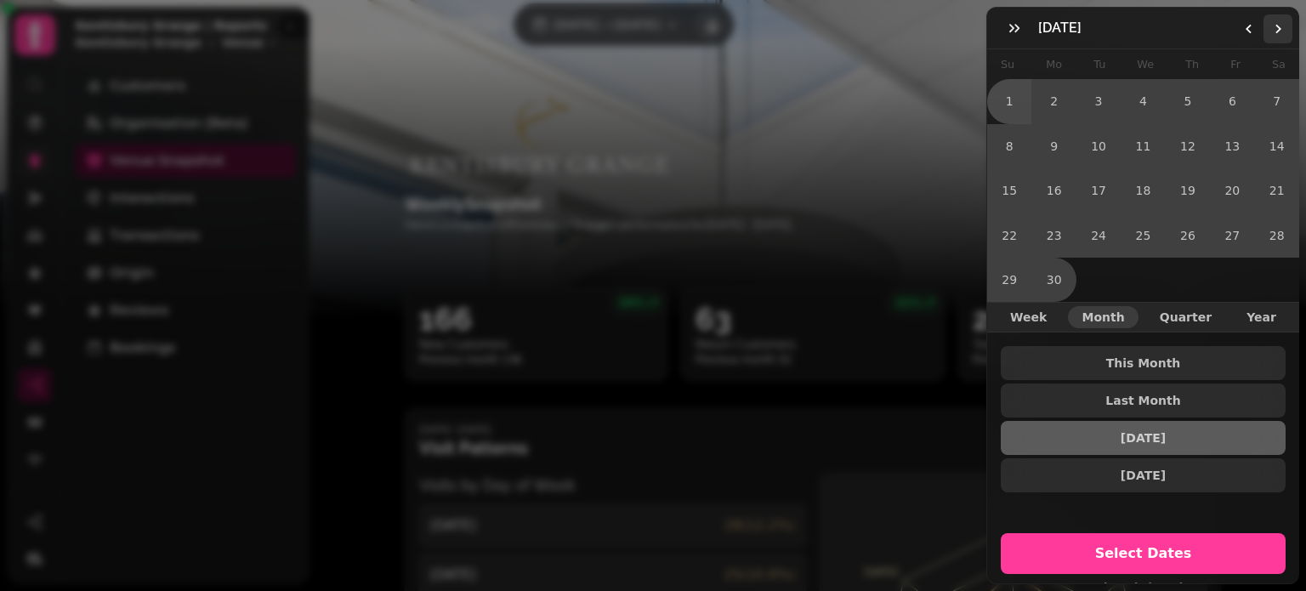
click at [1276, 26] on icon "Go to the Next Month" at bounding box center [1278, 29] width 14 height 14
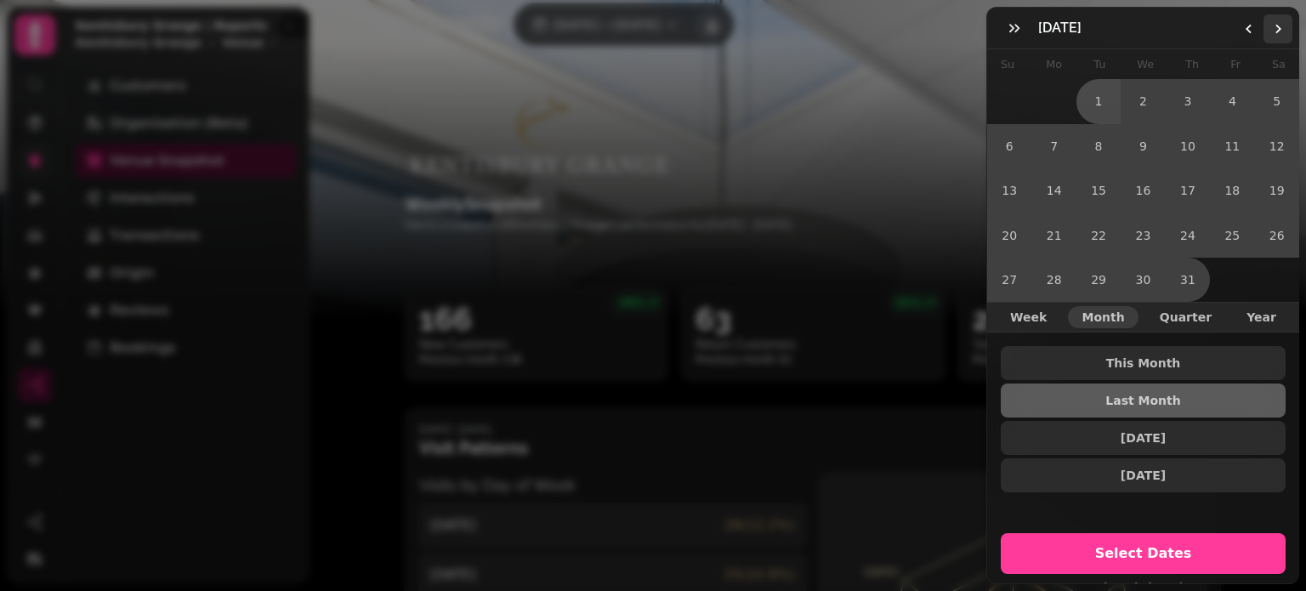
click at [1276, 26] on icon "Go to the Next Month" at bounding box center [1278, 29] width 14 height 14
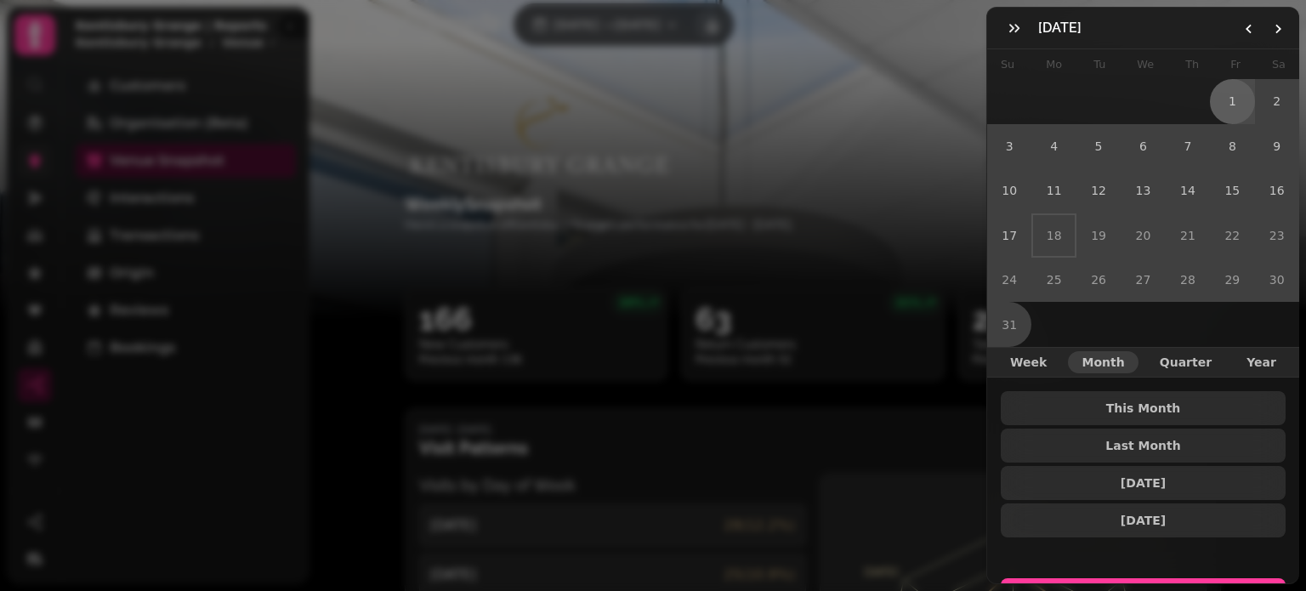
click at [1231, 97] on button "1" at bounding box center [1232, 101] width 44 height 44
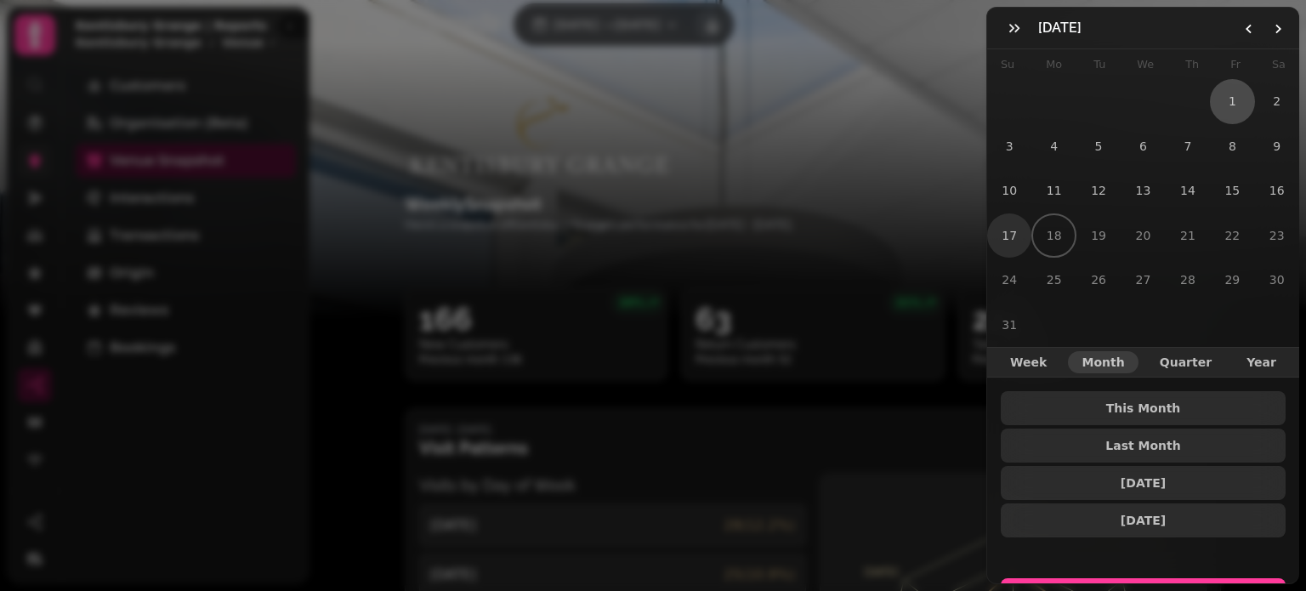
click at [1017, 236] on button "17" at bounding box center [1009, 235] width 44 height 44
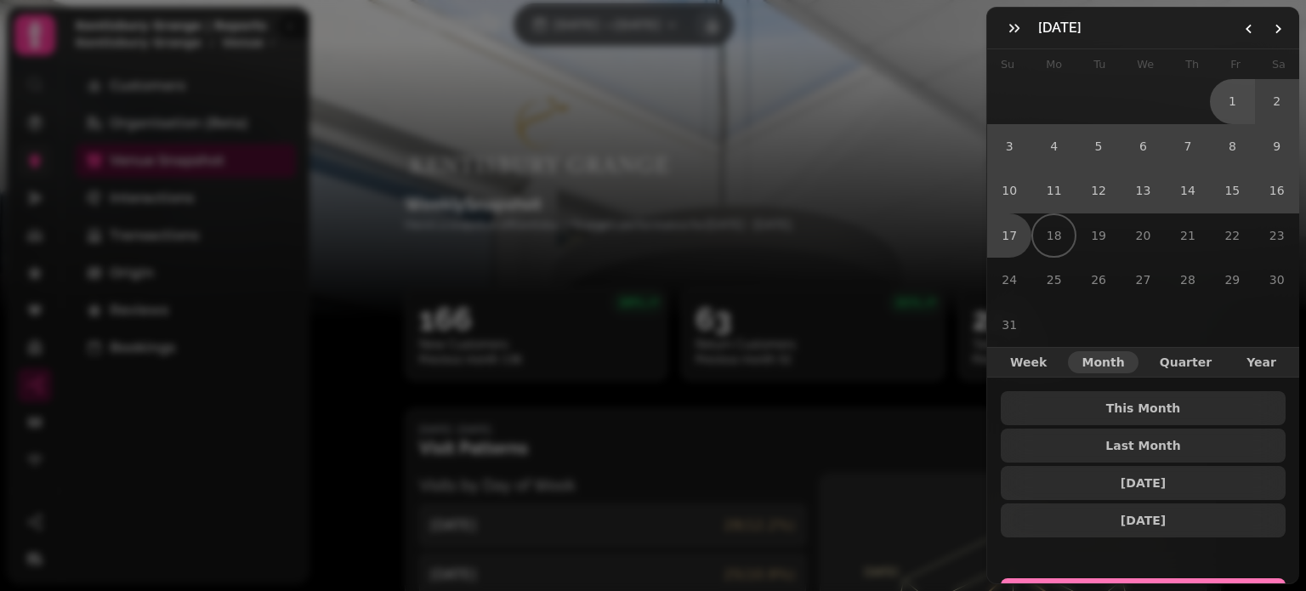
click at [1154, 578] on button "Select Dates" at bounding box center [1143, 598] width 285 height 41
